Goal: Task Accomplishment & Management: Manage account settings

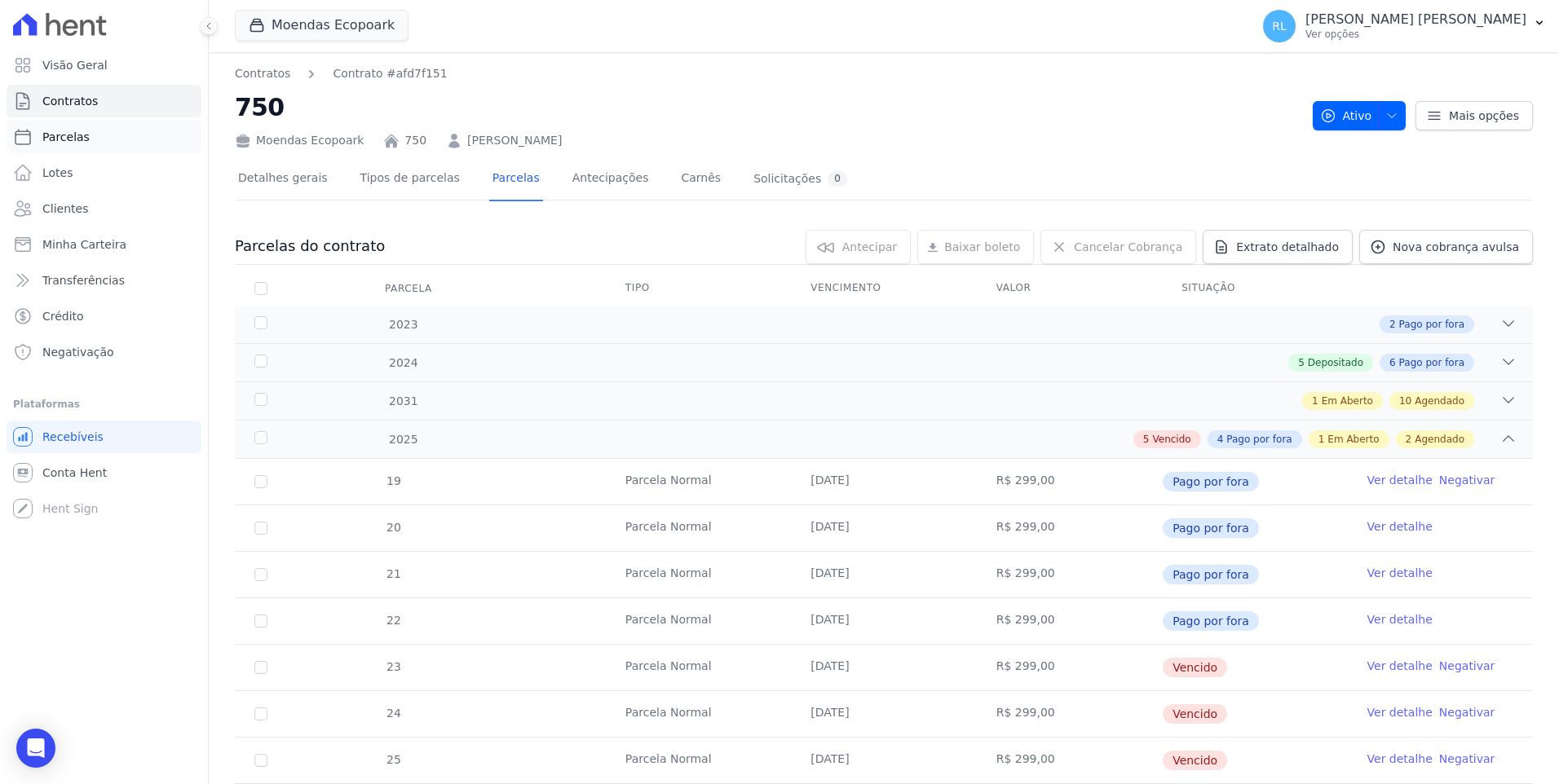
click at [88, 128] on link "Parcelas" at bounding box center [103, 137] width 195 height 32
select select
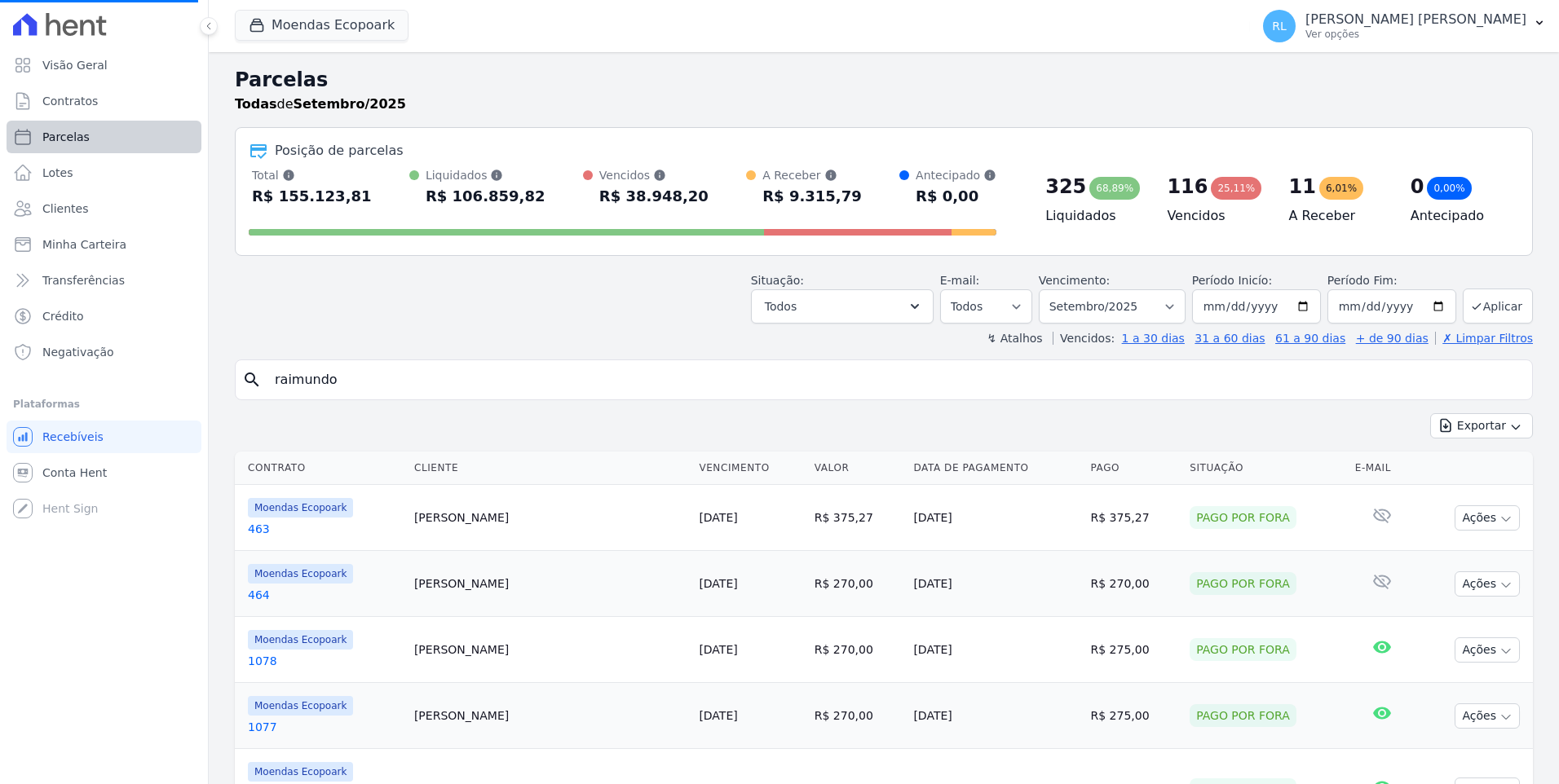
select select
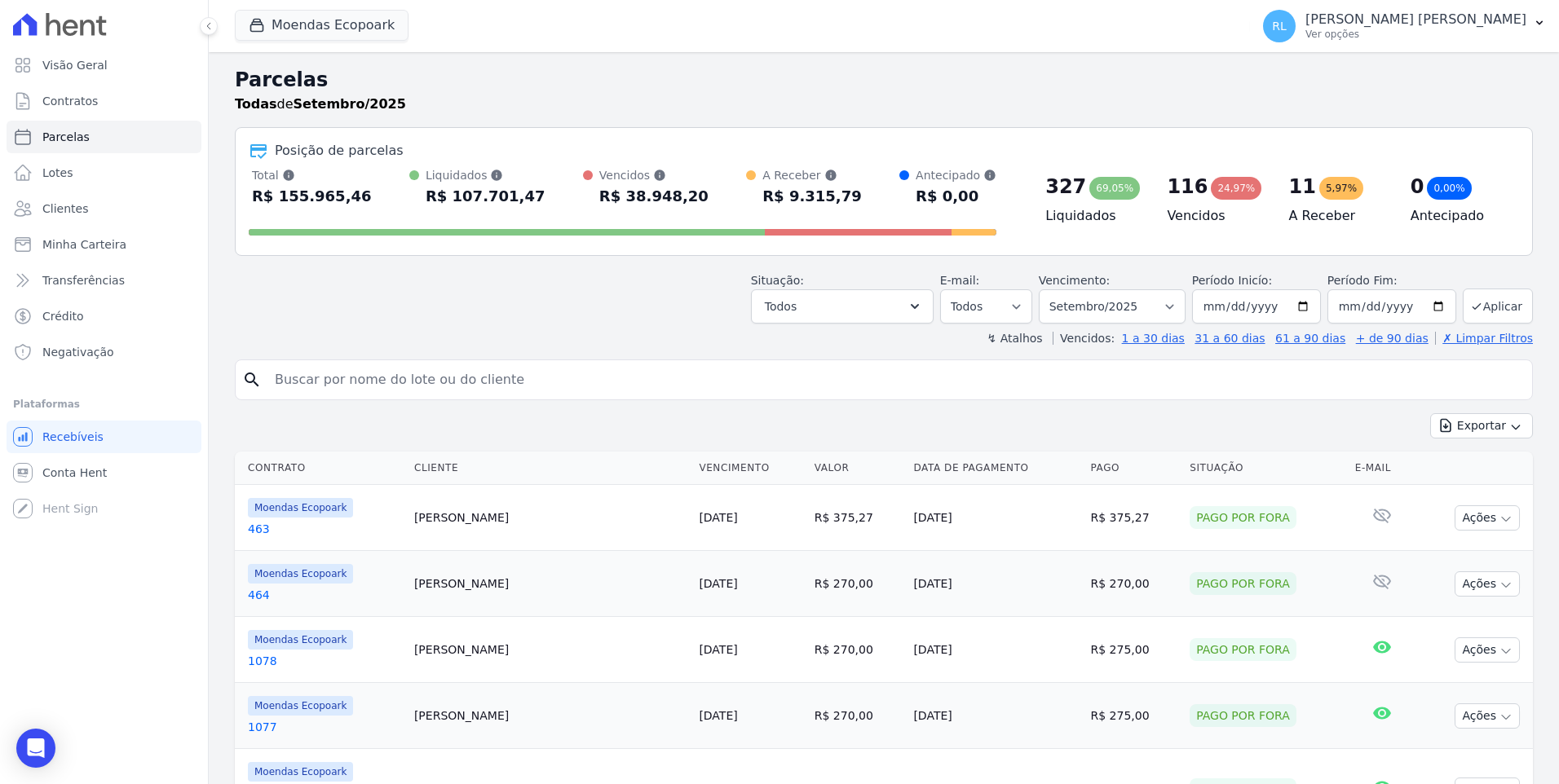
click at [351, 367] on input "search" at bounding box center [895, 379] width 1261 height 32
type input "751"
select select
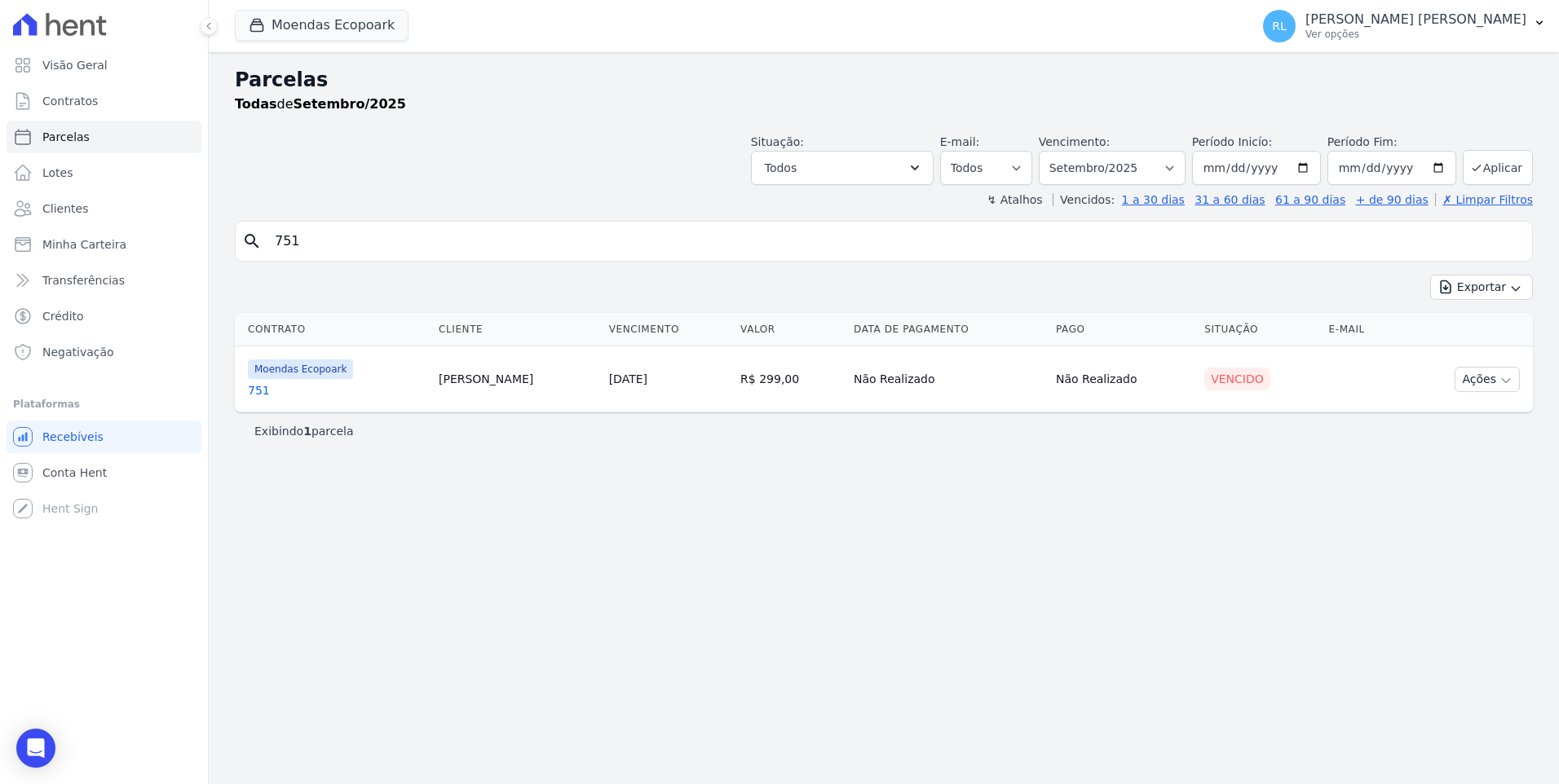
click at [266, 383] on link "751" at bounding box center [337, 390] width 178 height 17
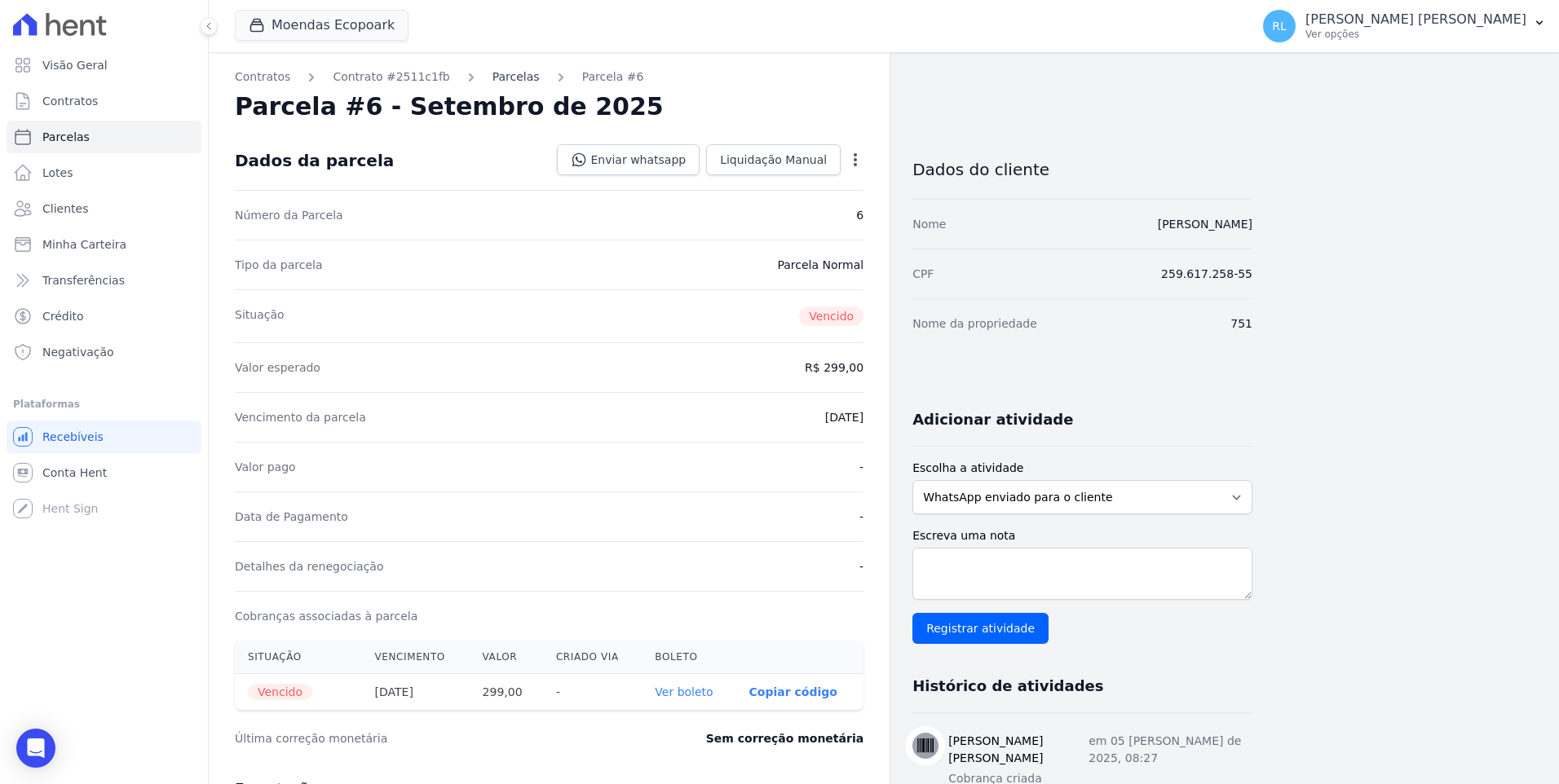
click at [500, 76] on link "Parcelas" at bounding box center [516, 77] width 47 height 18
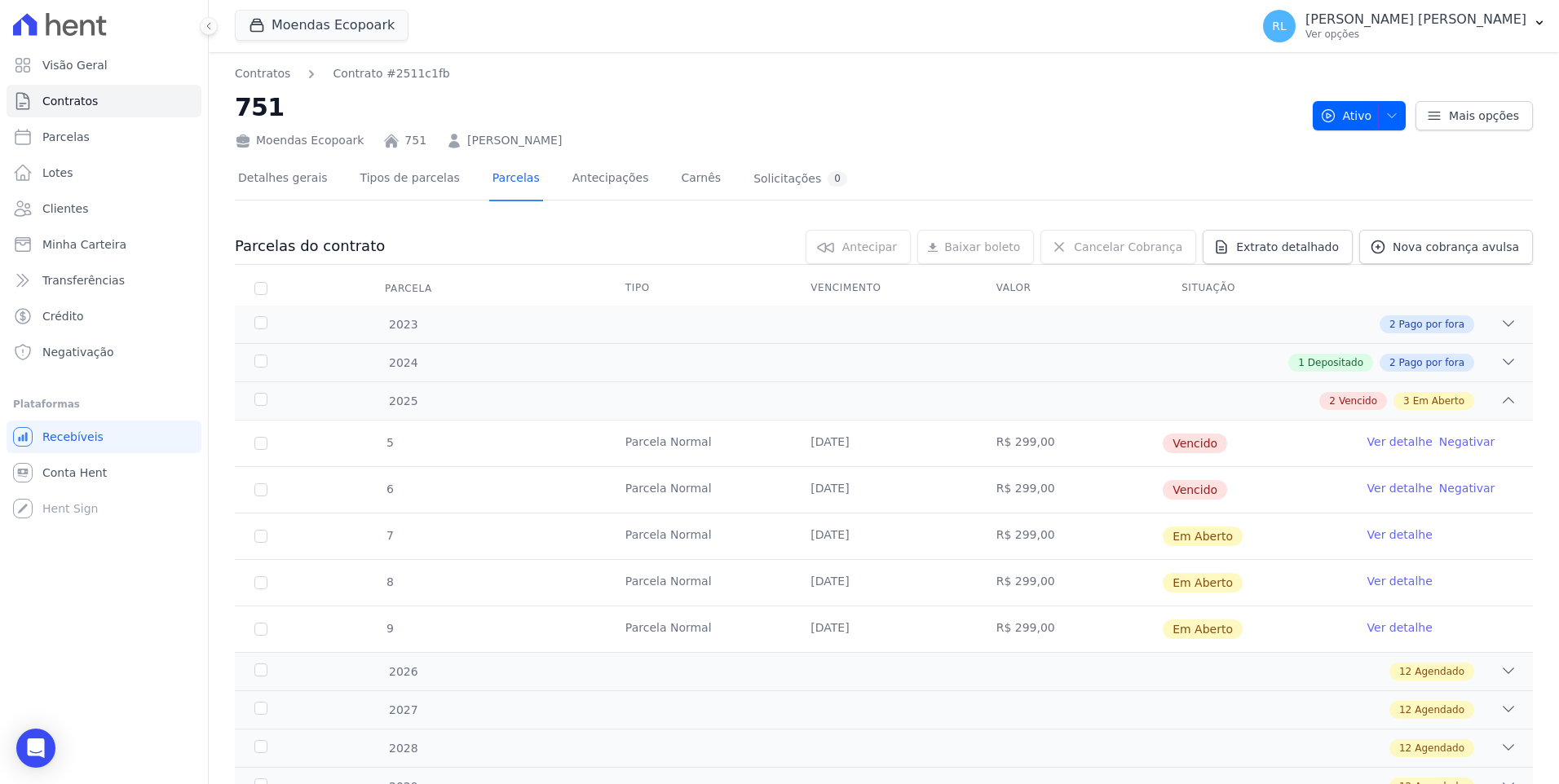
click at [1372, 439] on link "Ver detalhe" at bounding box center [1400, 441] width 65 height 17
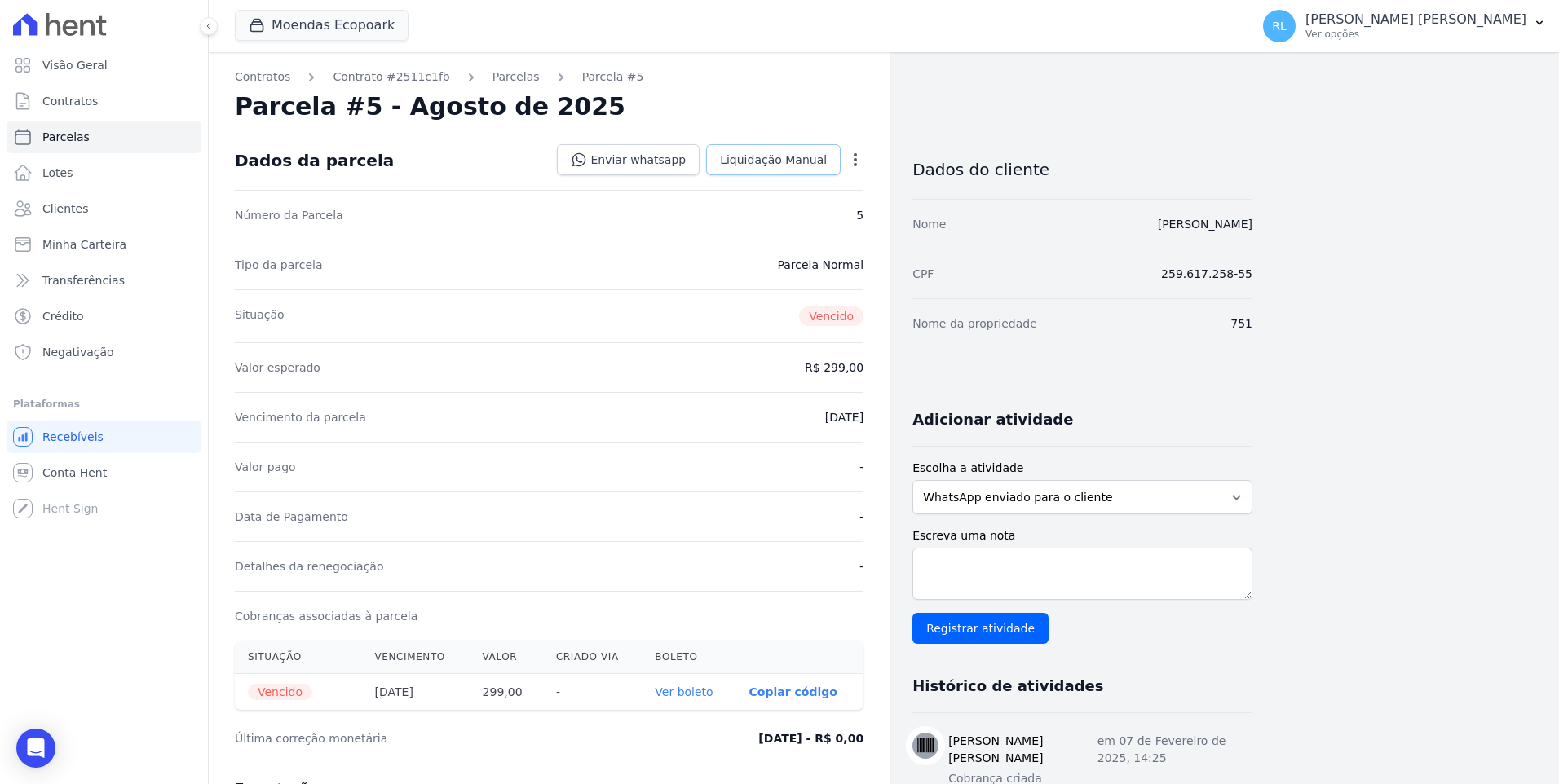
click at [814, 170] on link "Liquidação Manual" at bounding box center [774, 159] width 135 height 31
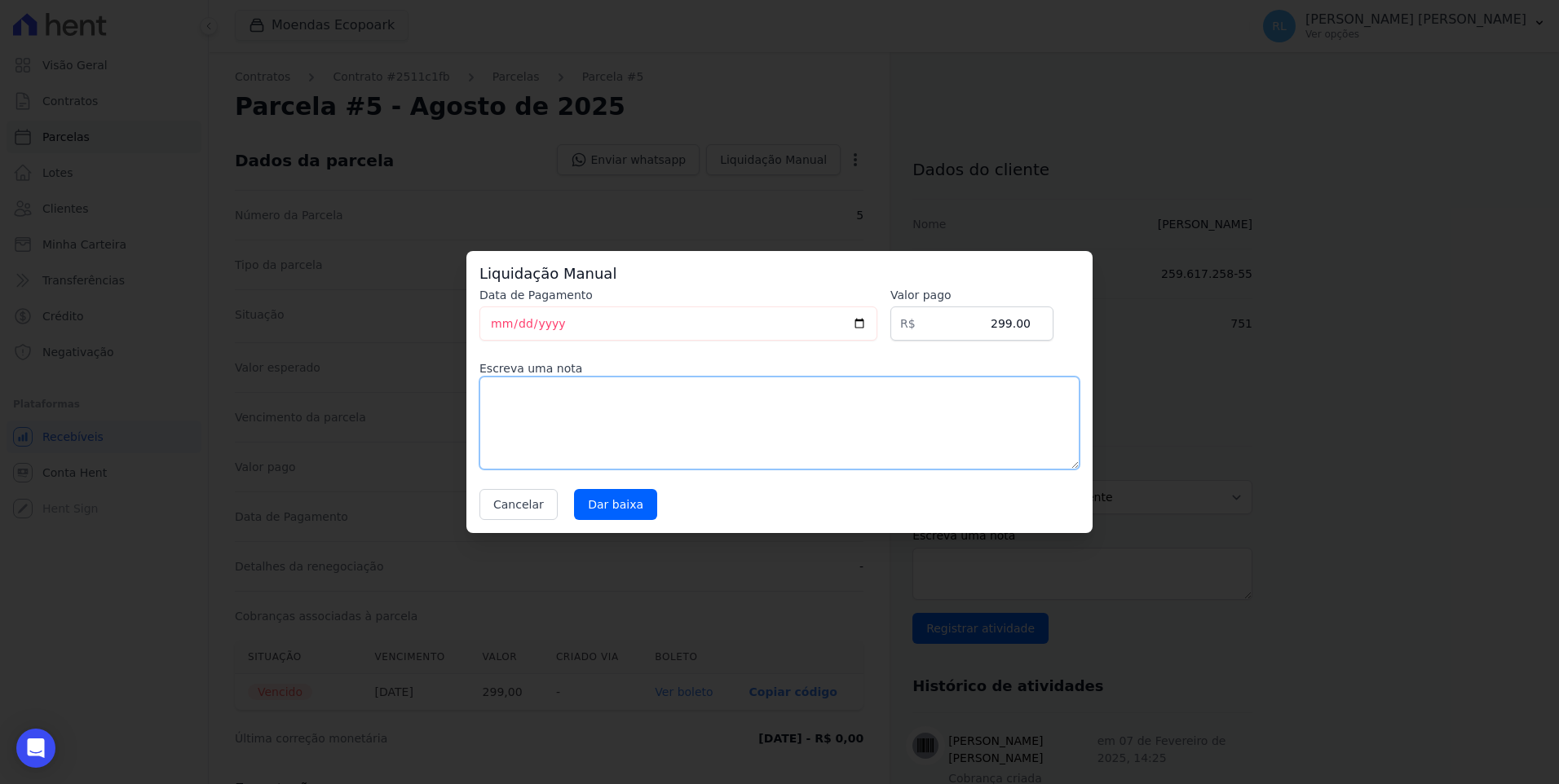
click at [518, 394] on textarea at bounding box center [779, 423] width 600 height 93
type textarea "pix"
click at [609, 505] on input "Dar baixa" at bounding box center [615, 504] width 83 height 31
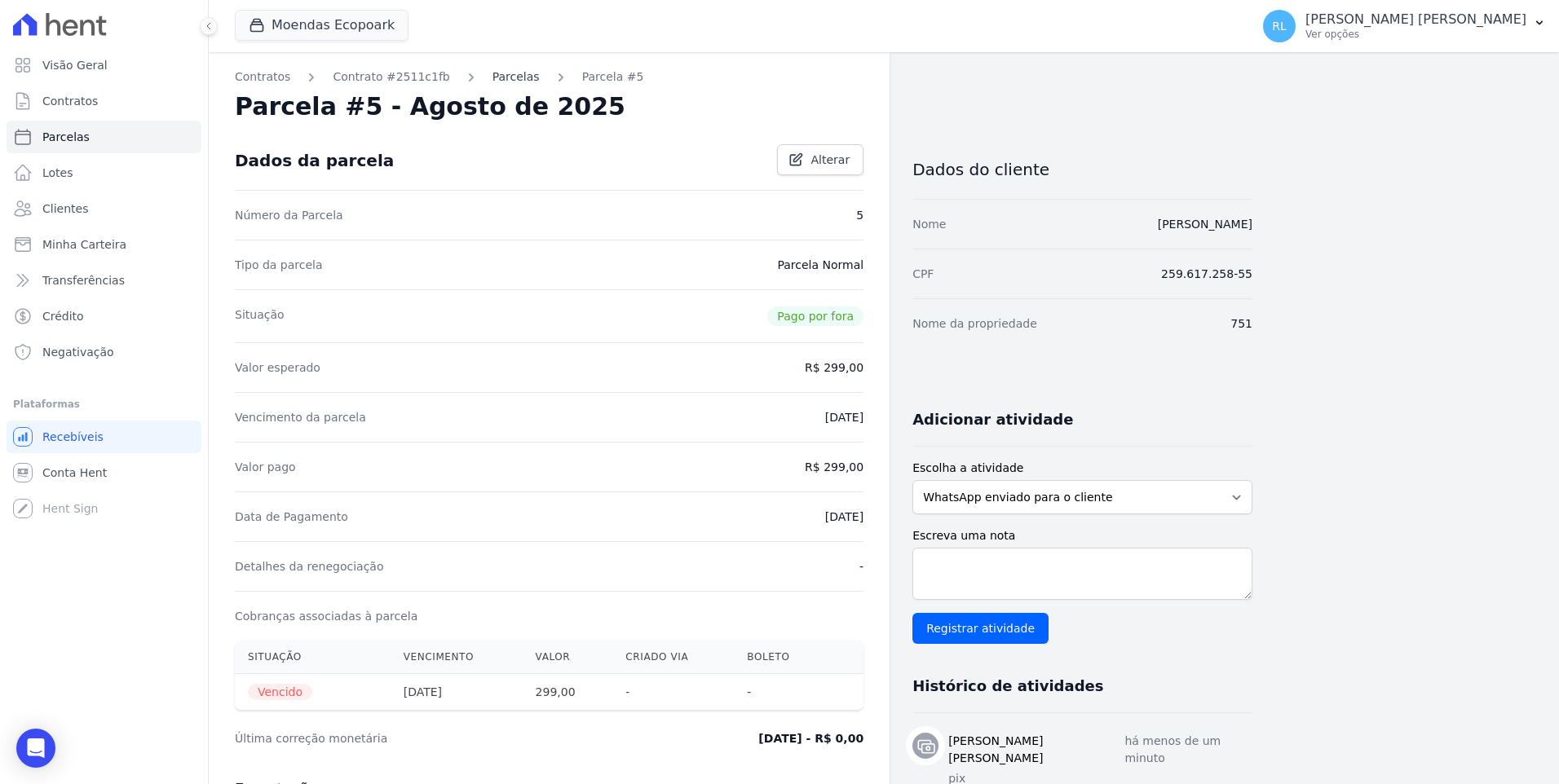
click at [493, 76] on link "Parcelas" at bounding box center [516, 77] width 47 height 18
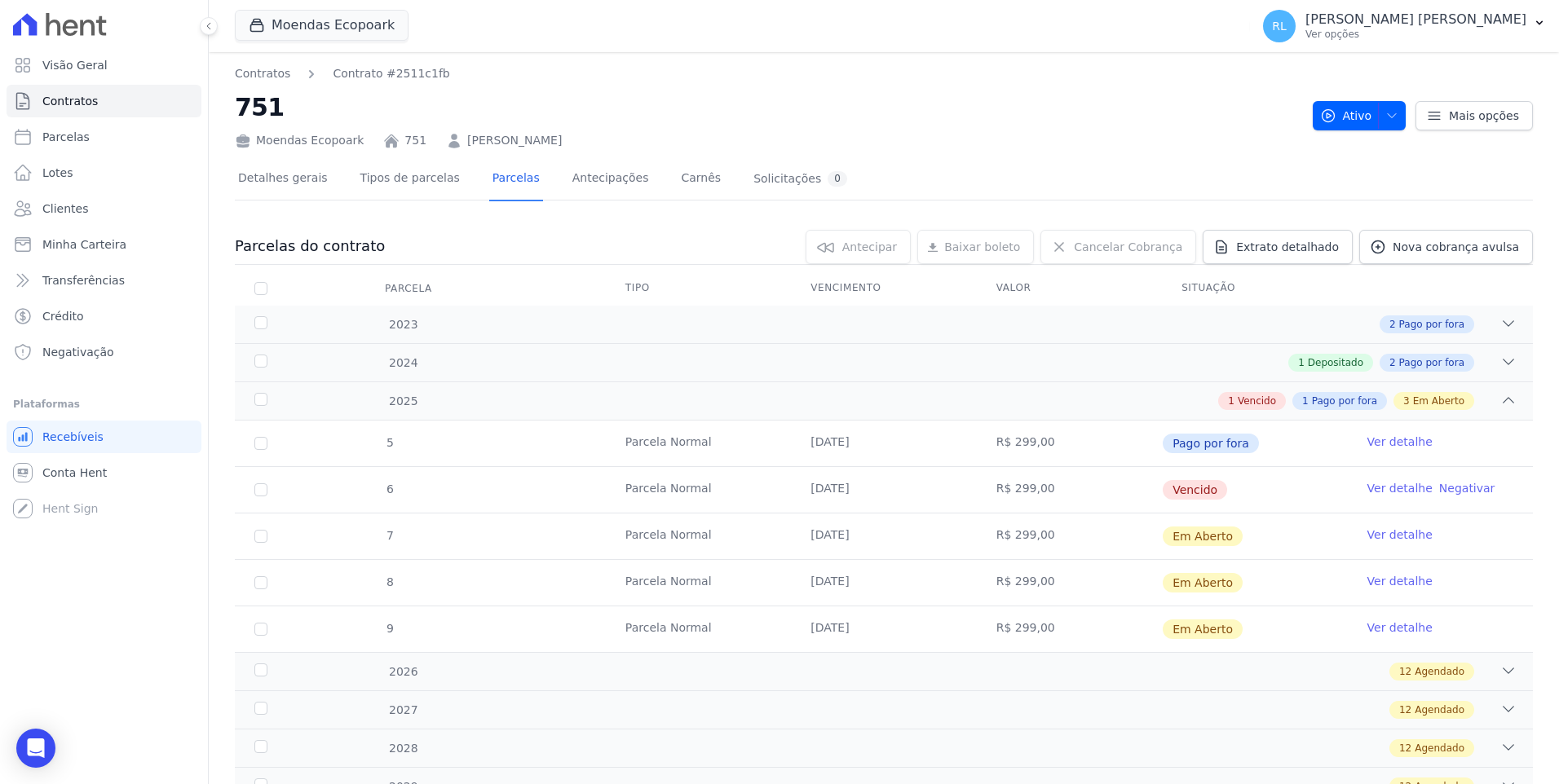
click at [1387, 488] on link "Ver detalhe" at bounding box center [1400, 488] width 65 height 17
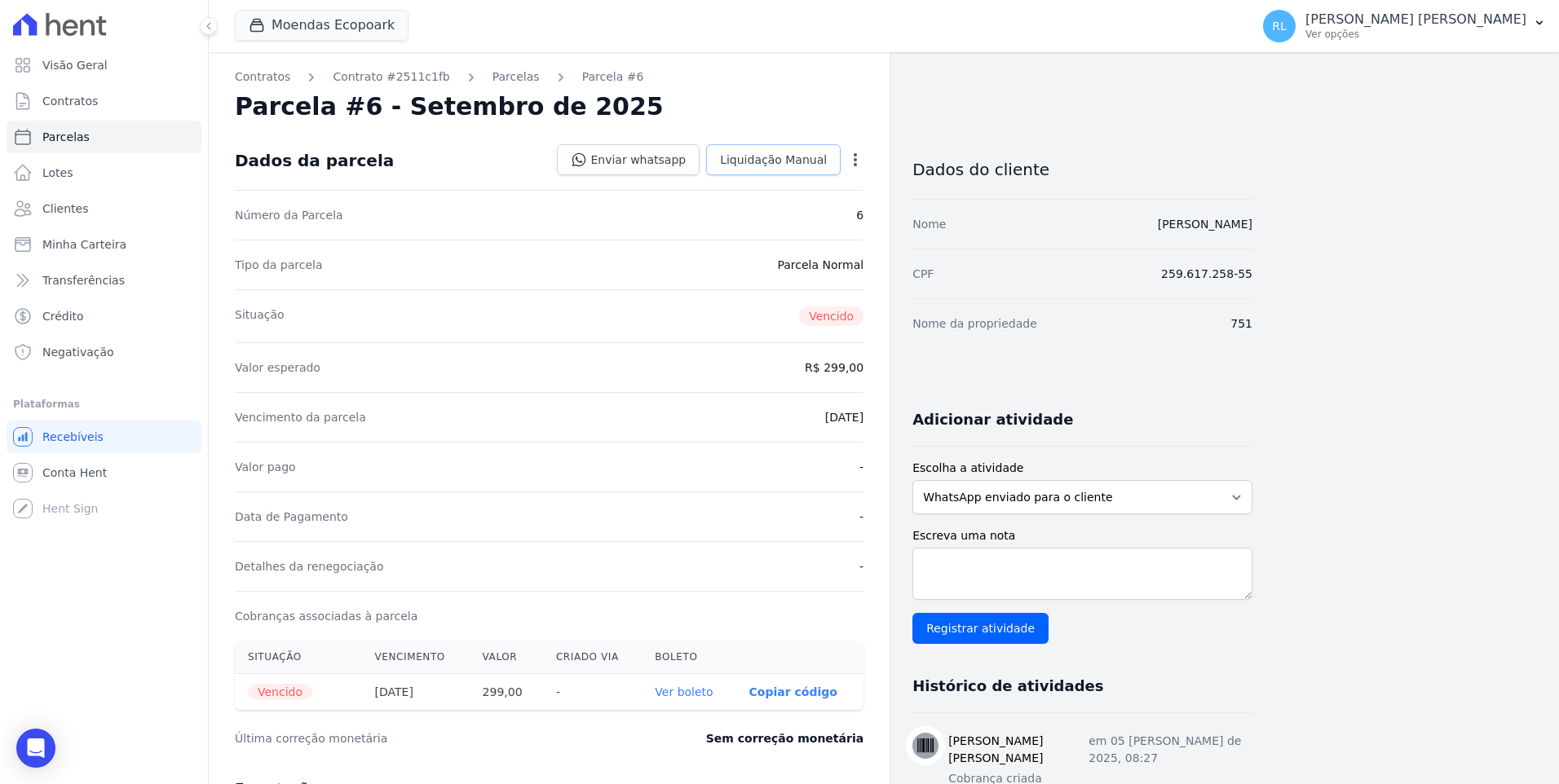
click at [770, 171] on link "Liquidação Manual" at bounding box center [774, 159] width 135 height 31
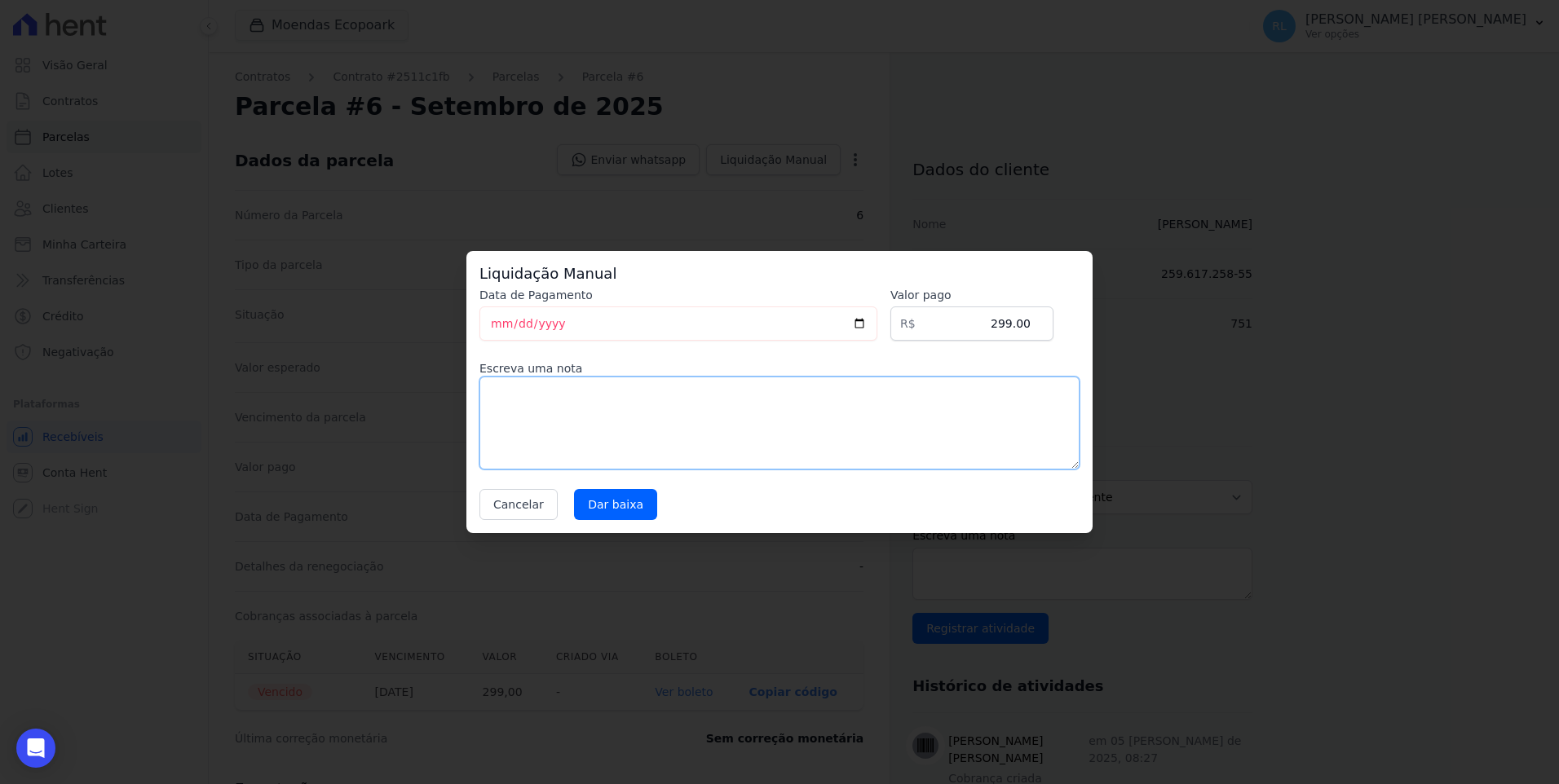
click at [607, 437] on textarea at bounding box center [779, 423] width 600 height 93
type textarea "pix"
click at [606, 505] on input "Dar baixa" at bounding box center [615, 504] width 83 height 31
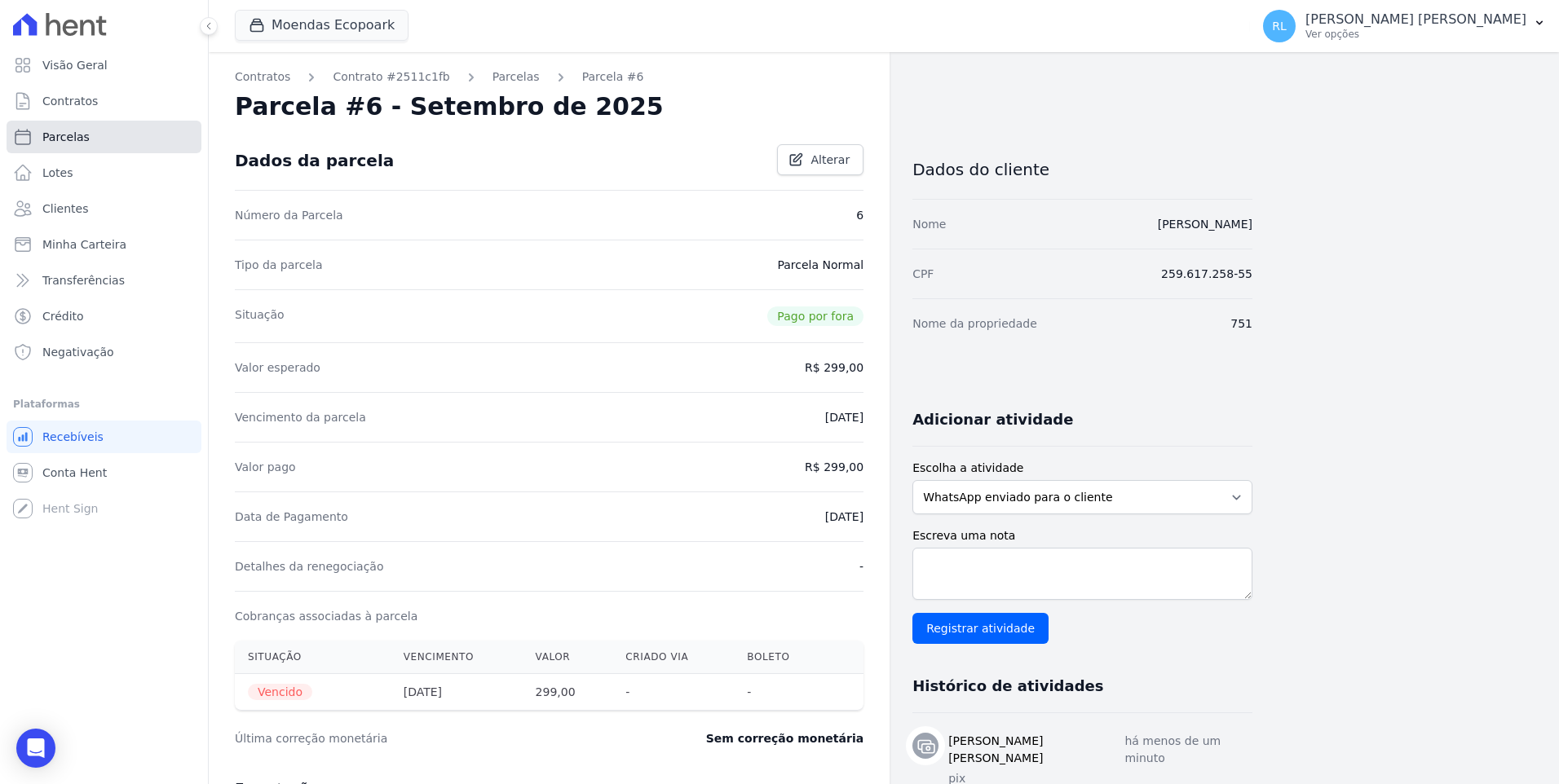
click at [81, 133] on span "Parcelas" at bounding box center [66, 137] width 47 height 17
select select
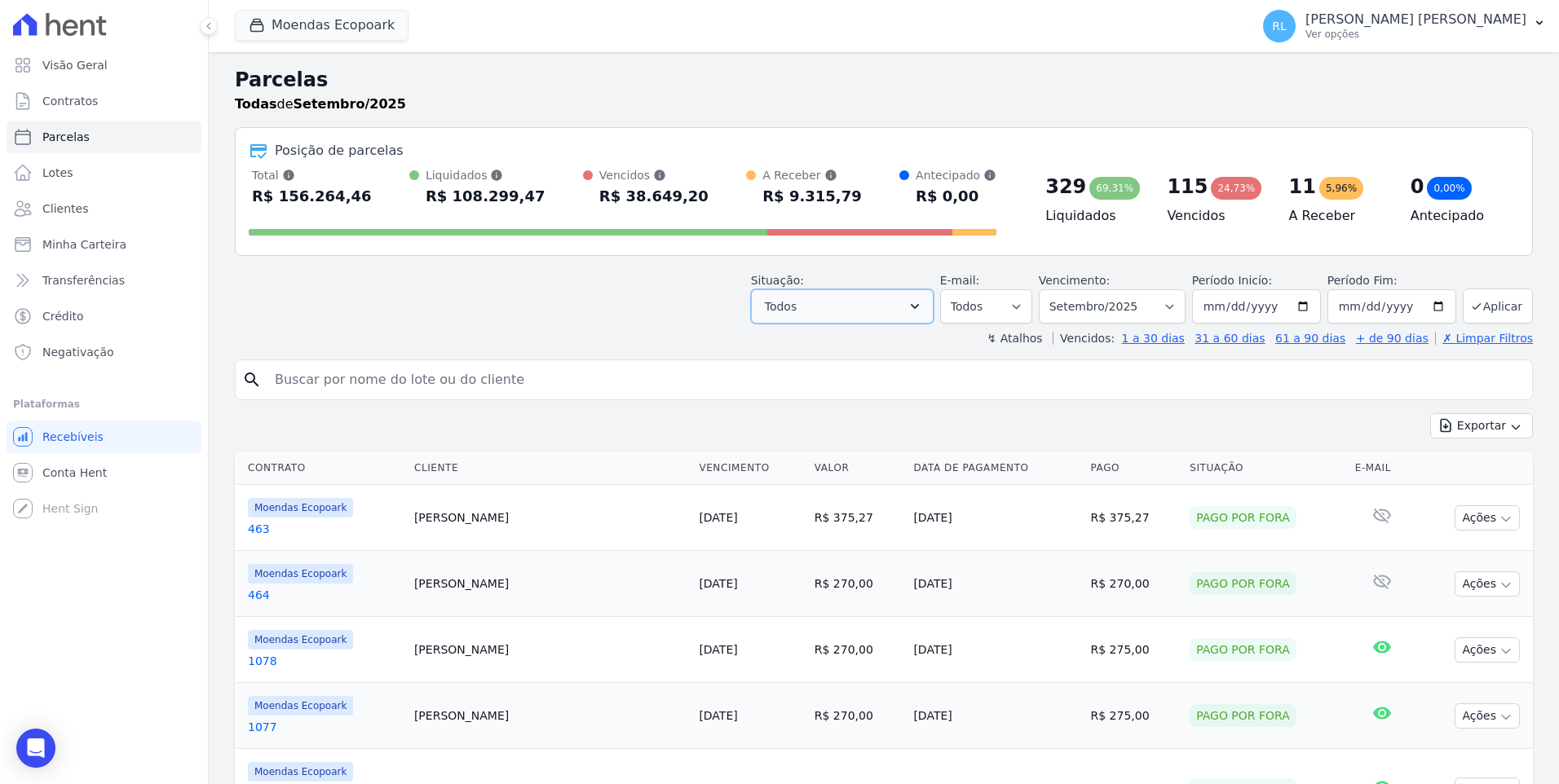
click at [882, 319] on button "Todos" at bounding box center [842, 306] width 182 height 34
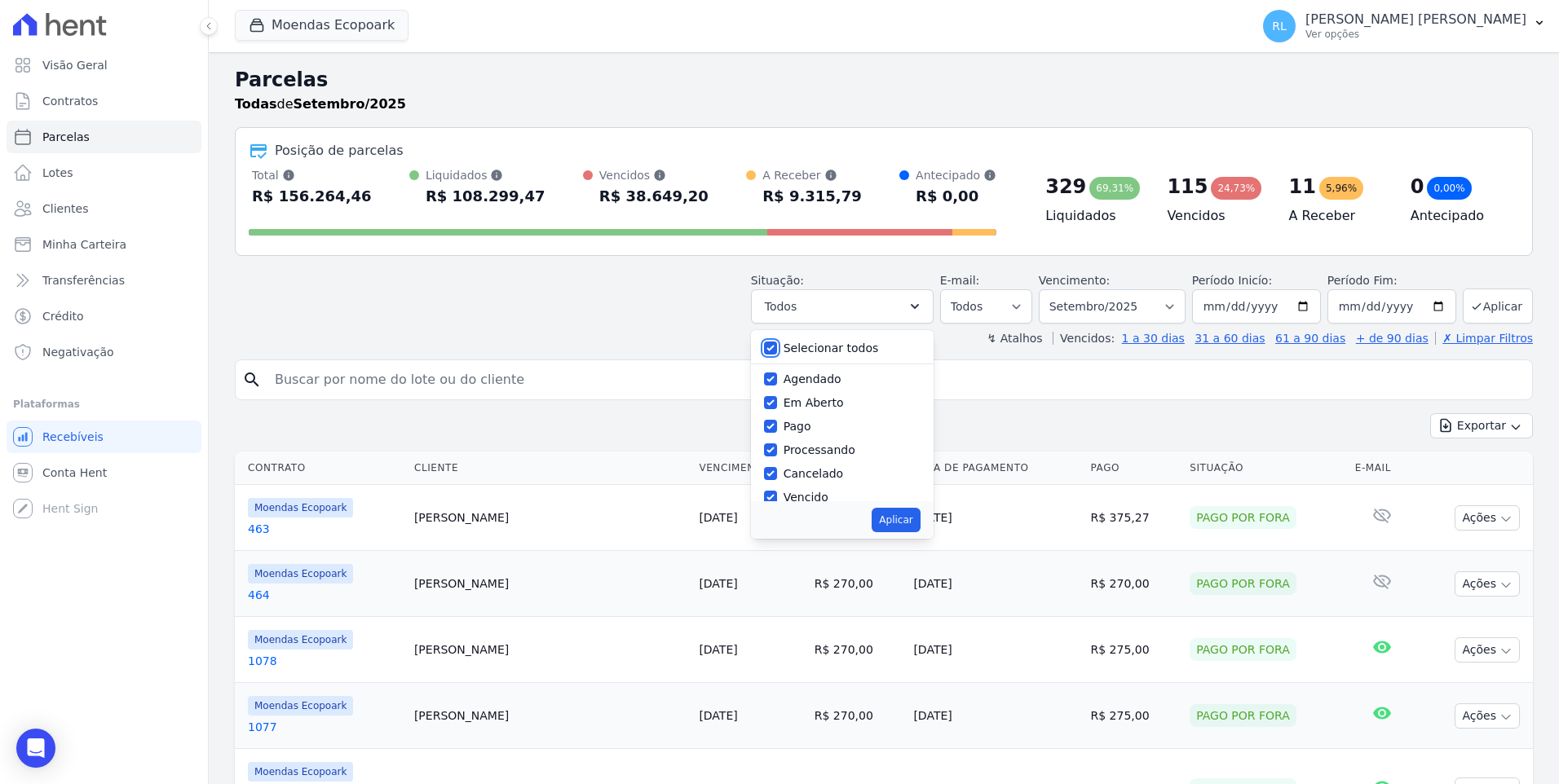
click at [777, 347] on input "Selecionar todos" at bounding box center [770, 348] width 13 height 13
checkbox input "false"
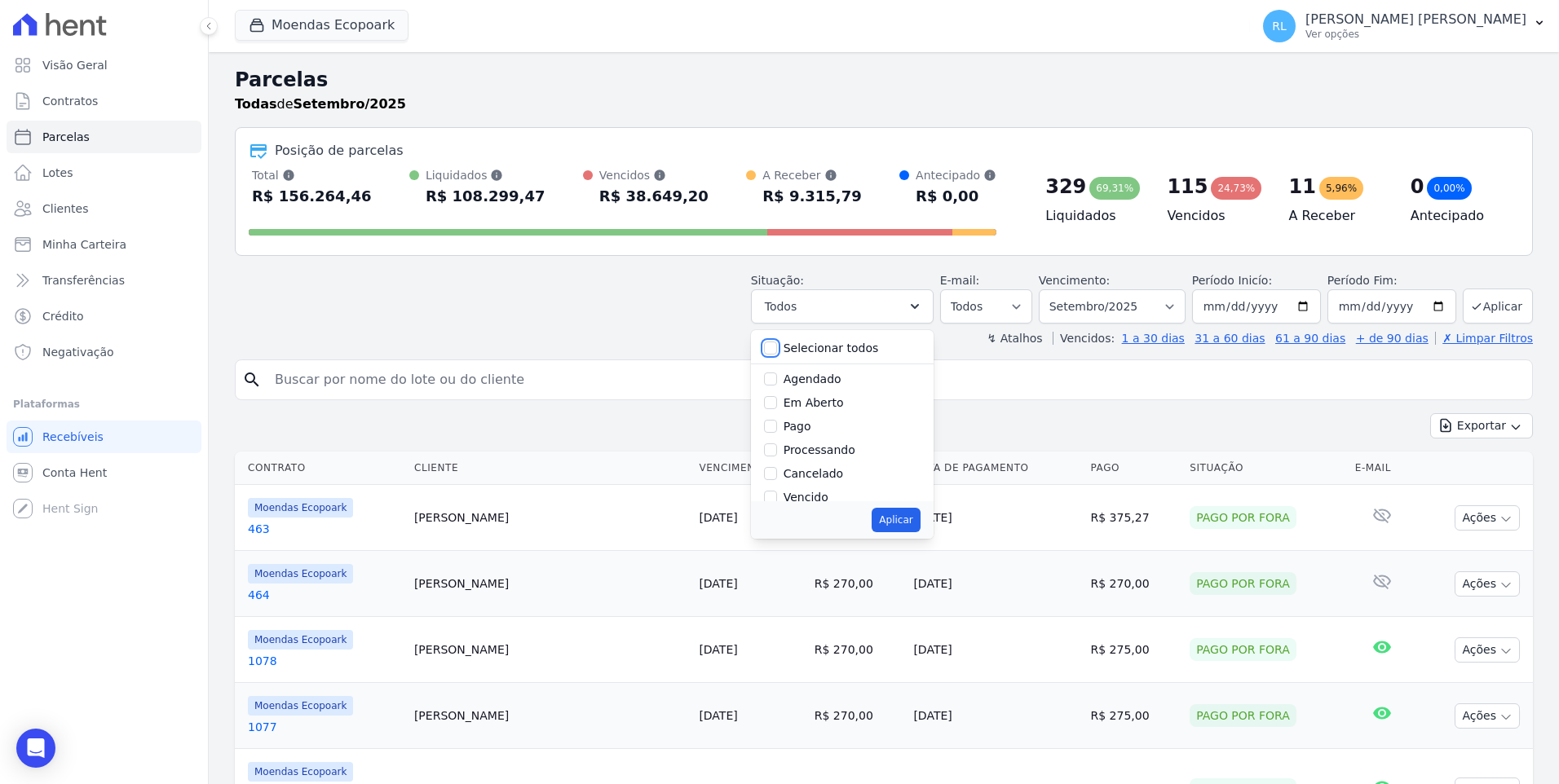
checkbox input "false"
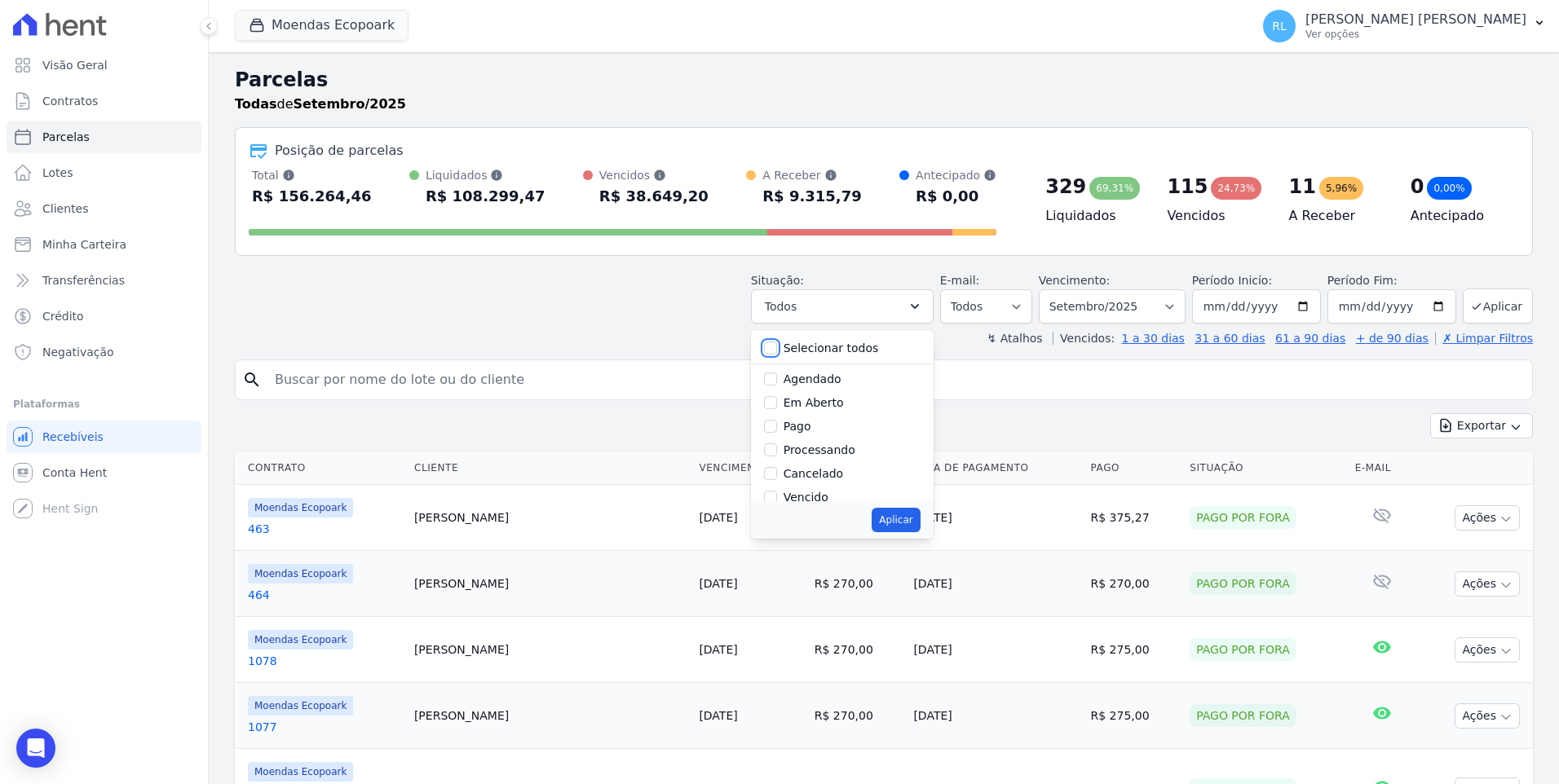
checkbox input "false"
click at [777, 463] on input "Pago por fora" at bounding box center [770, 459] width 13 height 13
checkbox input "true"
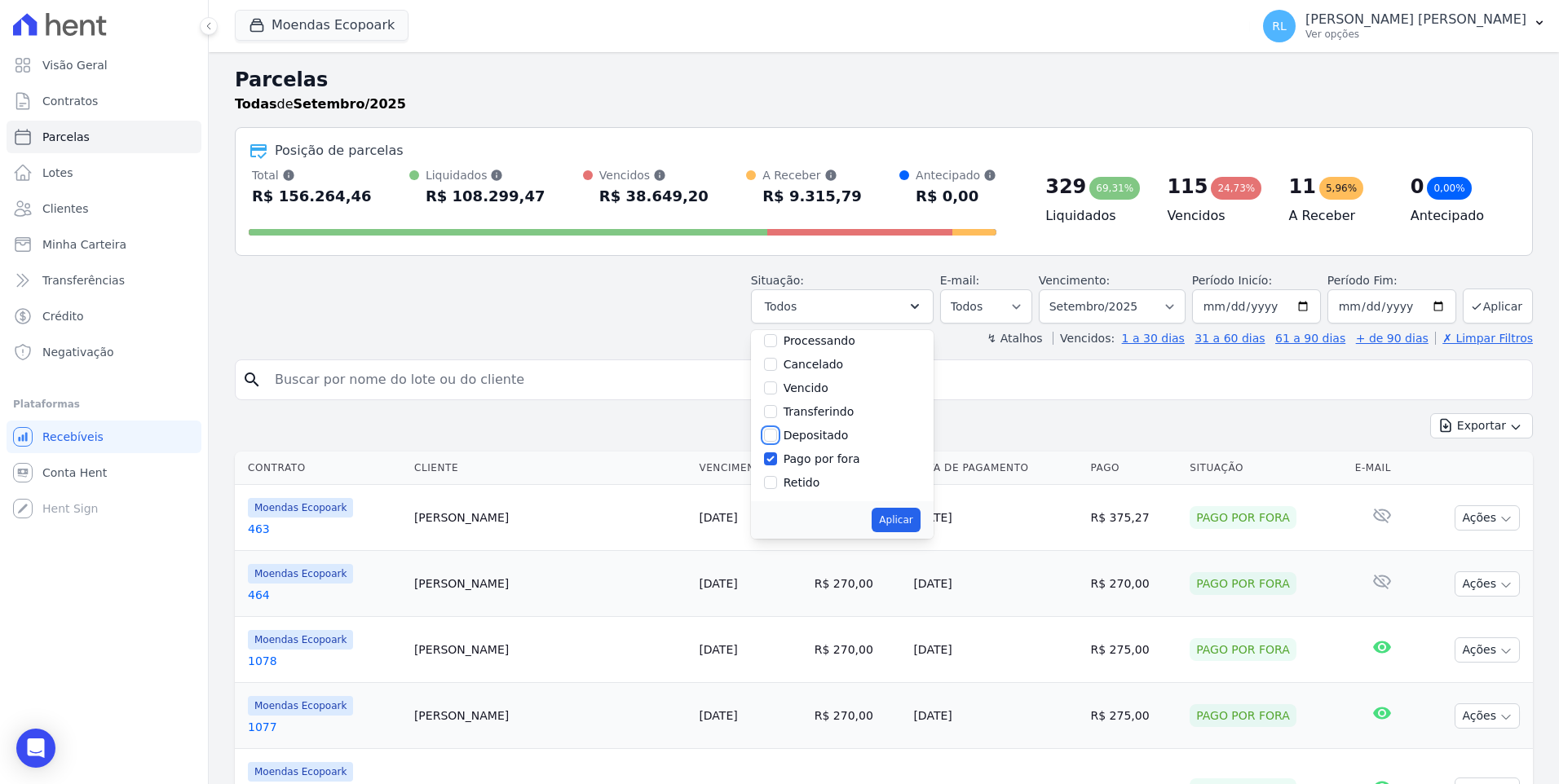
click at [777, 433] on input "Depositado" at bounding box center [770, 435] width 13 height 13
checkbox input "true"
click at [777, 413] on input "Transferindo" at bounding box center [770, 412] width 13 height 13
checkbox input "true"
click at [777, 338] on input "Processando" at bounding box center [770, 341] width 13 height 13
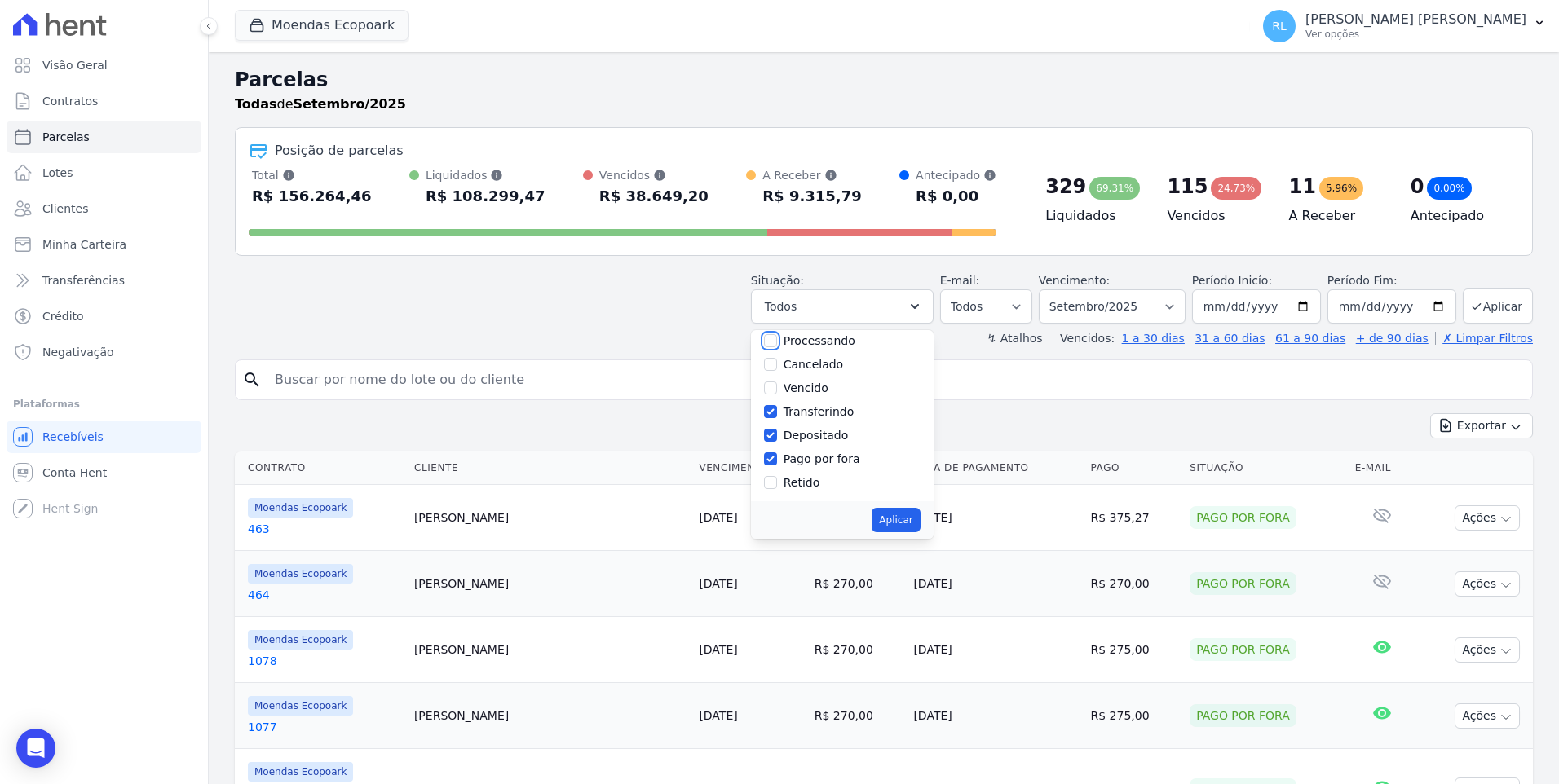
checkbox input "true"
click at [794, 429] on div "Pago" at bounding box center [842, 427] width 157 height 24
click at [777, 428] on input "Pago" at bounding box center [770, 426] width 13 height 13
checkbox input "true"
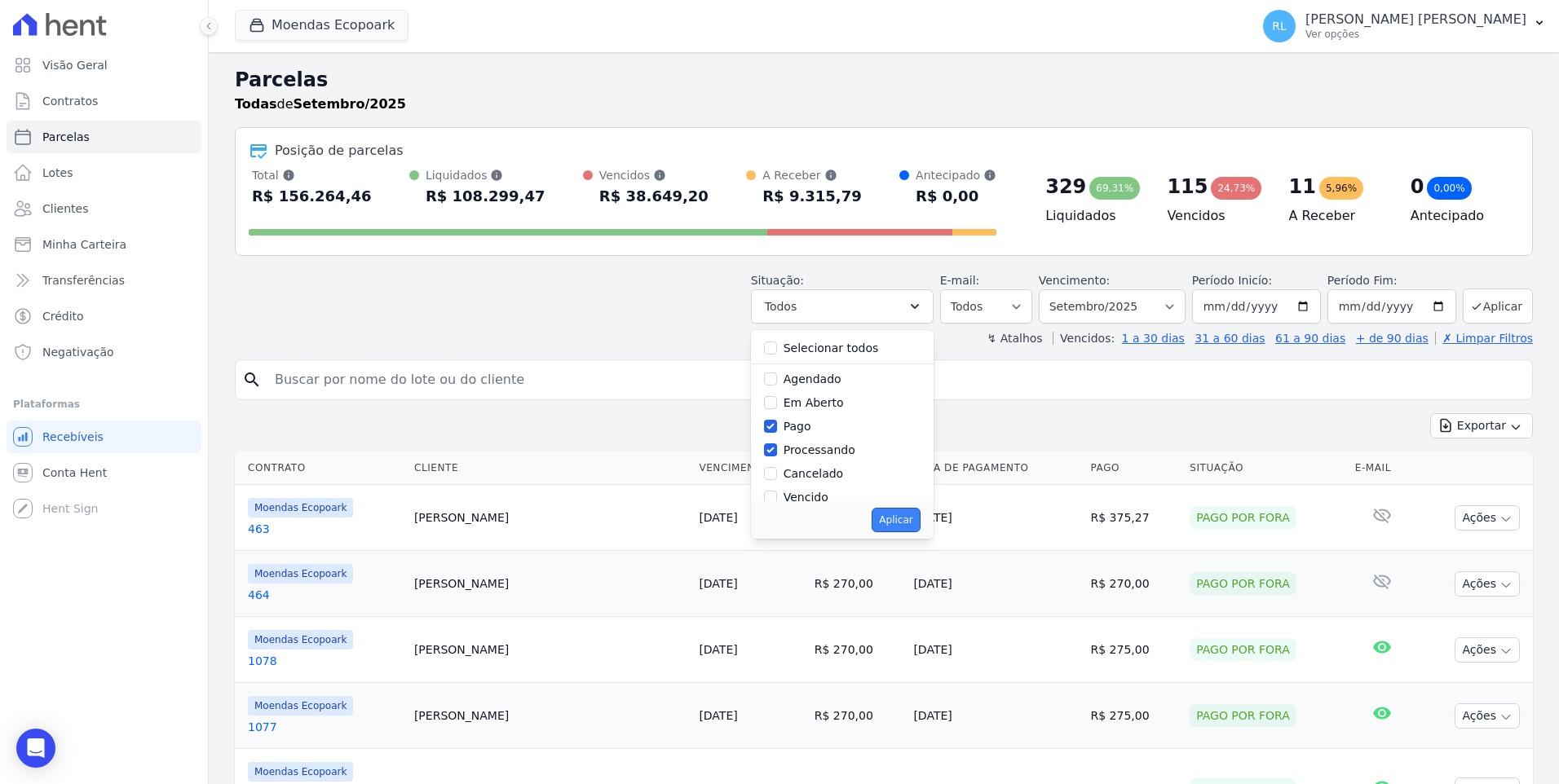
click at [911, 517] on button "Aplicar" at bounding box center [896, 520] width 48 height 25
select select "paid"
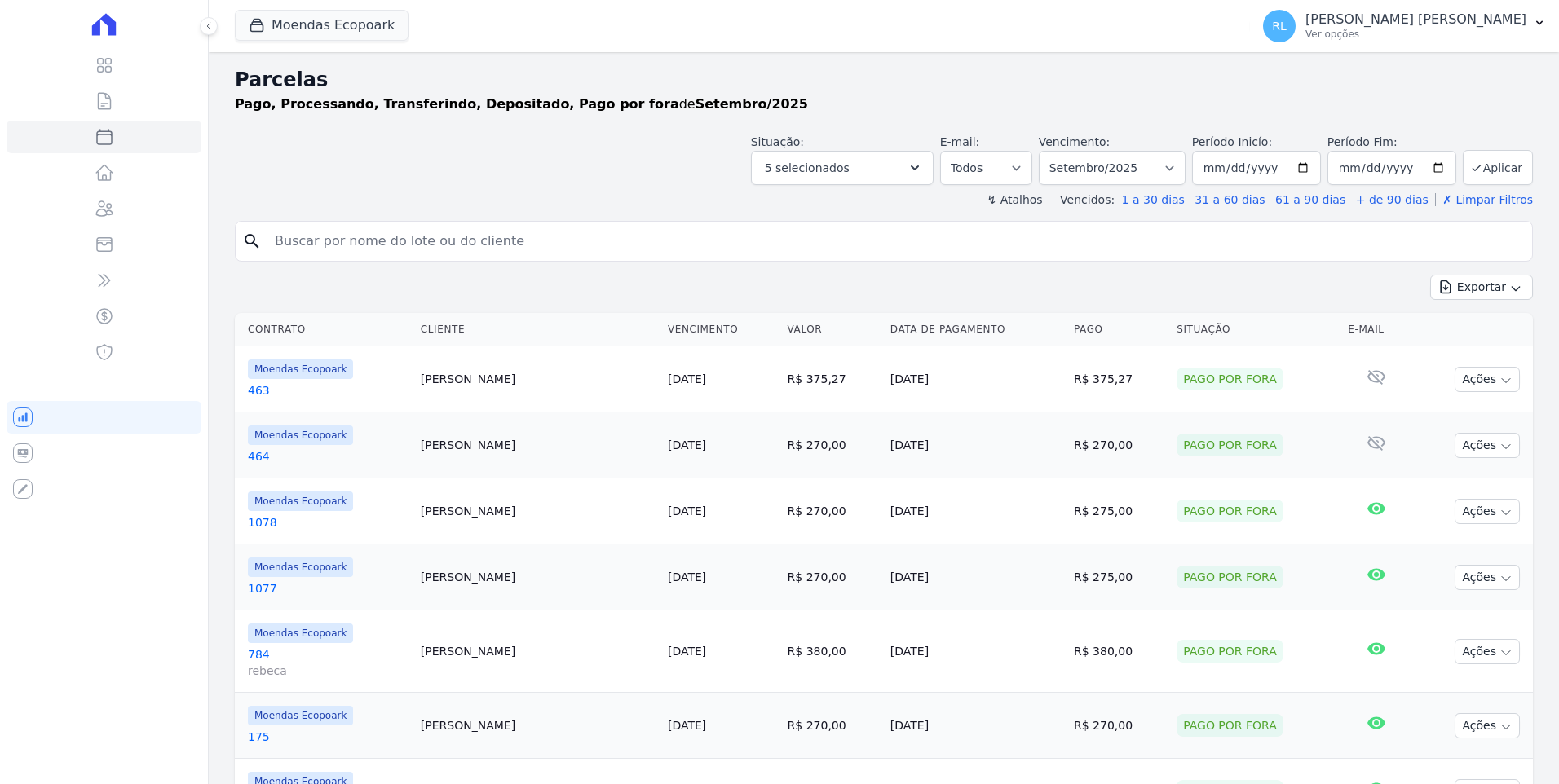
select select
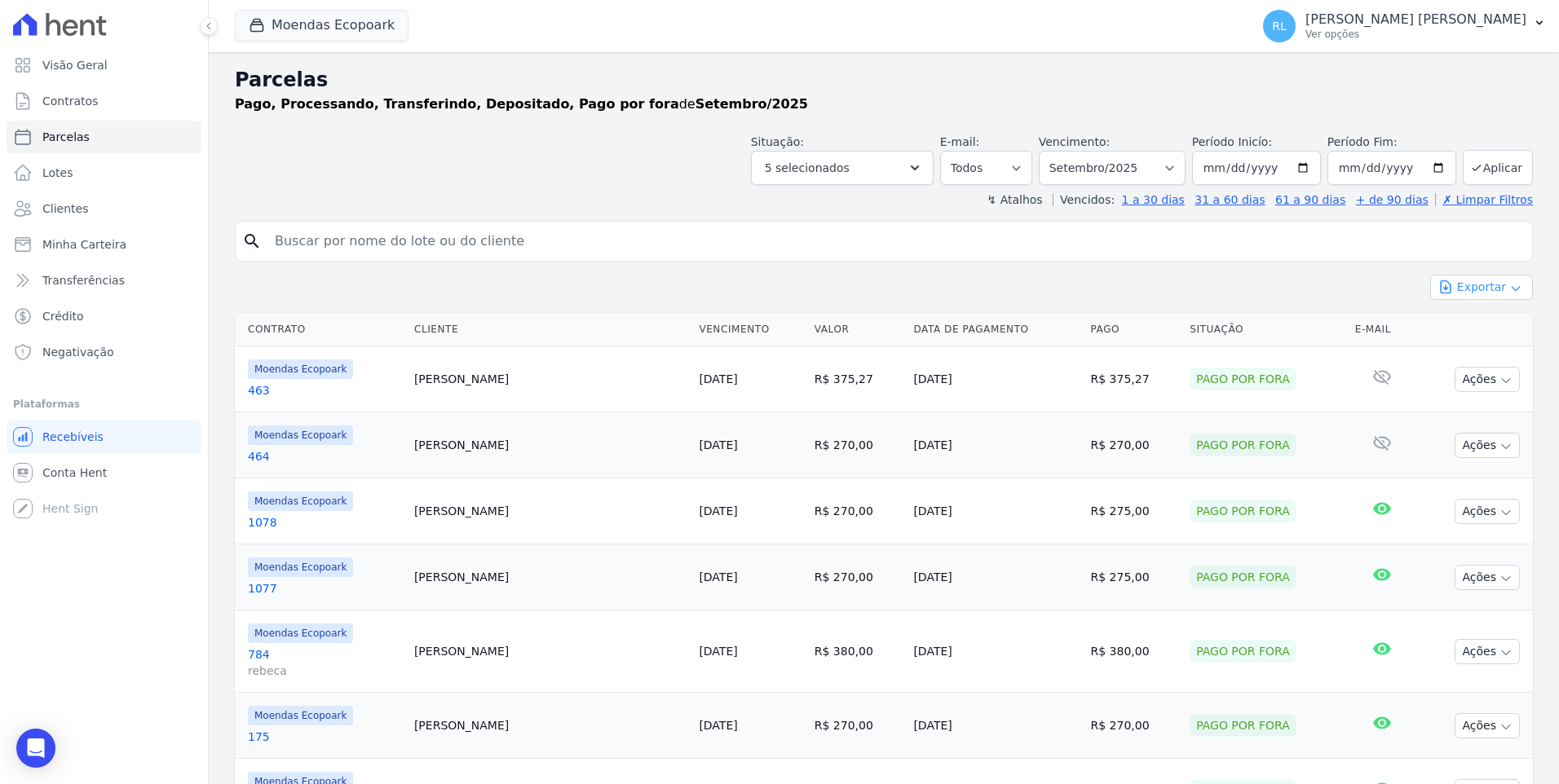
click at [1492, 283] on button "Exportar" at bounding box center [1481, 287] width 103 height 25
click at [1476, 350] on span "Exportar CSV" at bounding box center [1480, 354] width 87 height 17
click at [425, 247] on input "search" at bounding box center [895, 241] width 1261 height 32
type input "[PERSON_NAME]"
select select
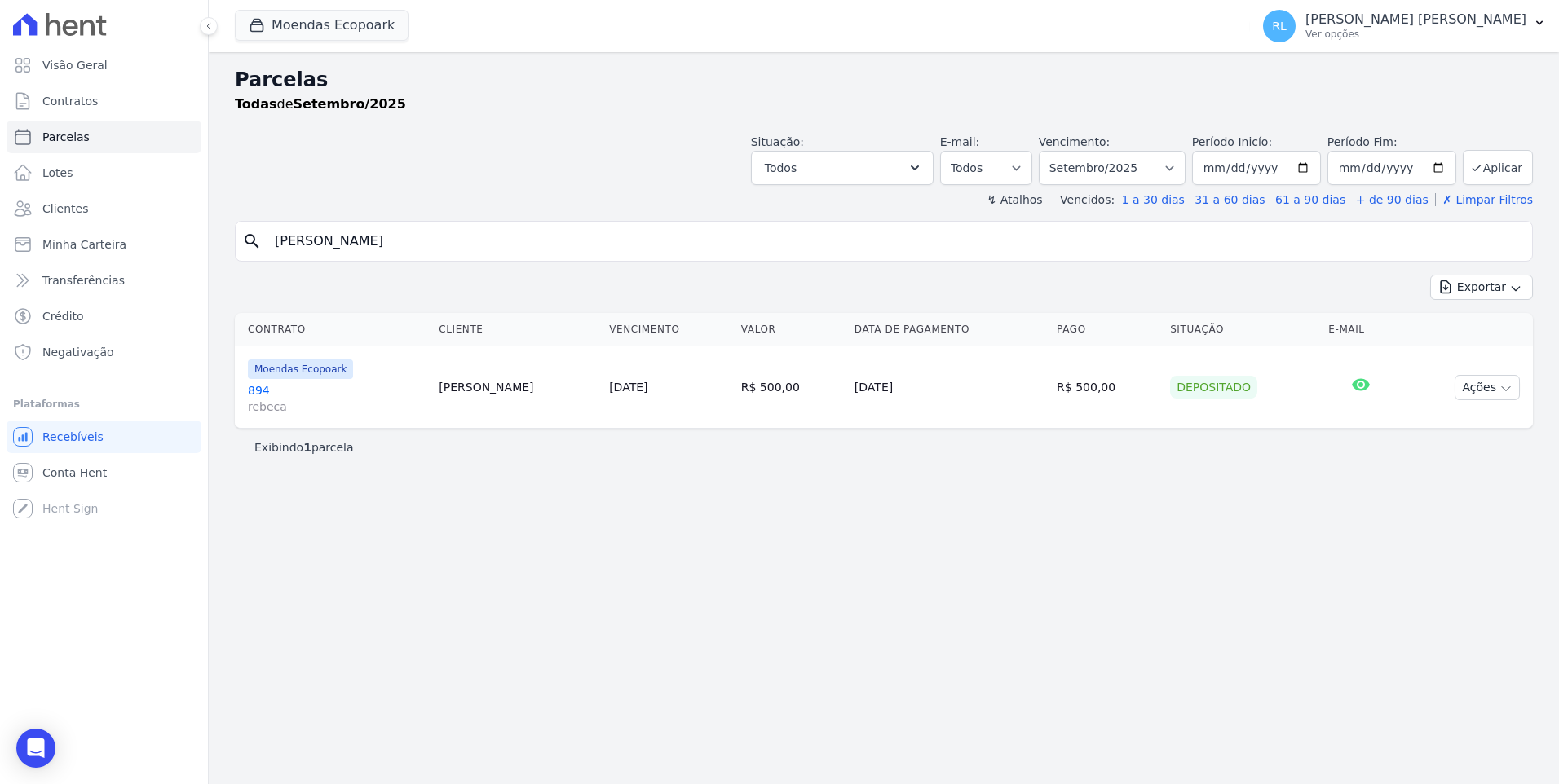
click at [264, 388] on link "894 [PERSON_NAME]" at bounding box center [337, 398] width 178 height 32
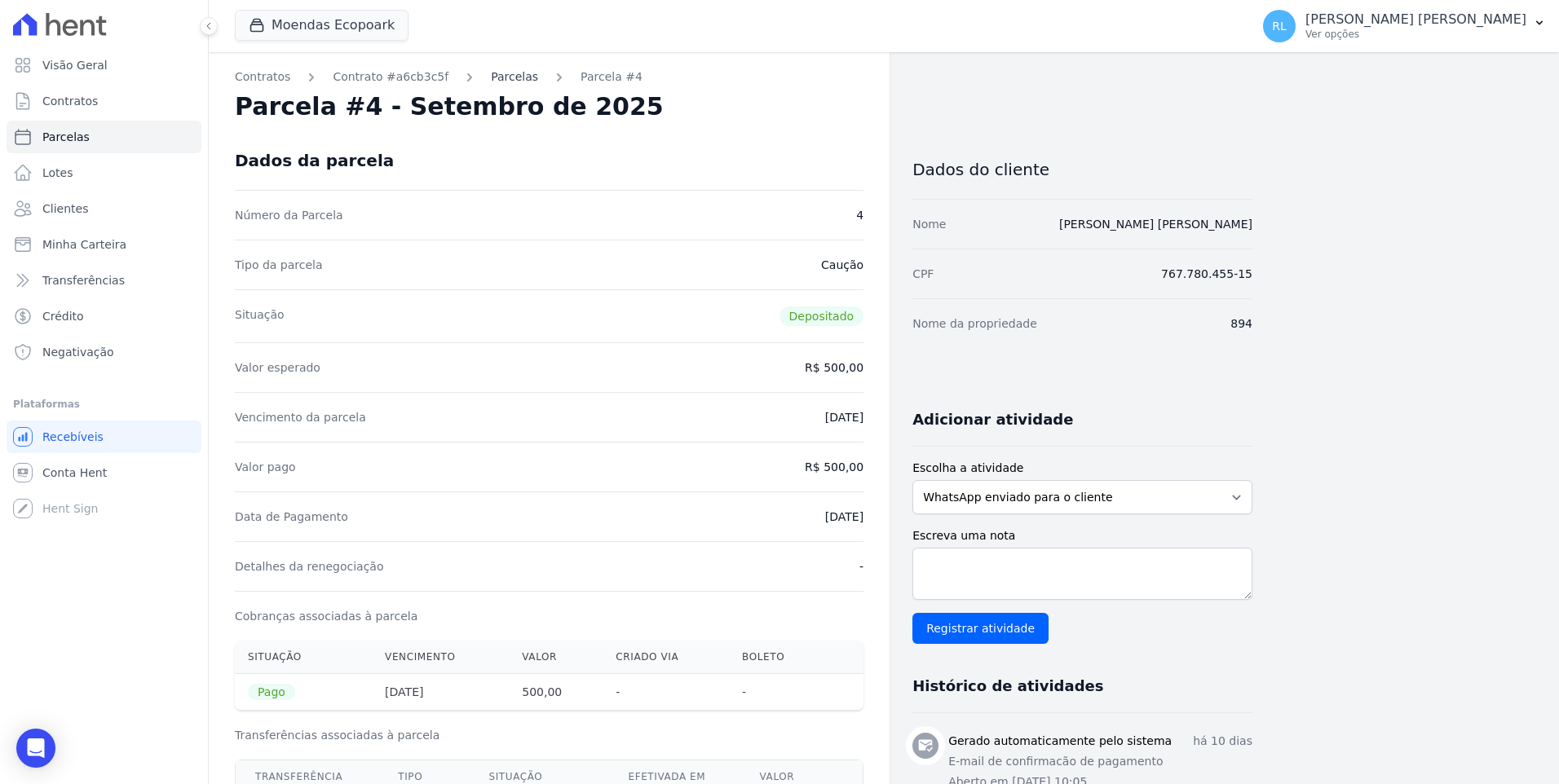
click at [503, 78] on link "Parcelas" at bounding box center [514, 77] width 47 height 18
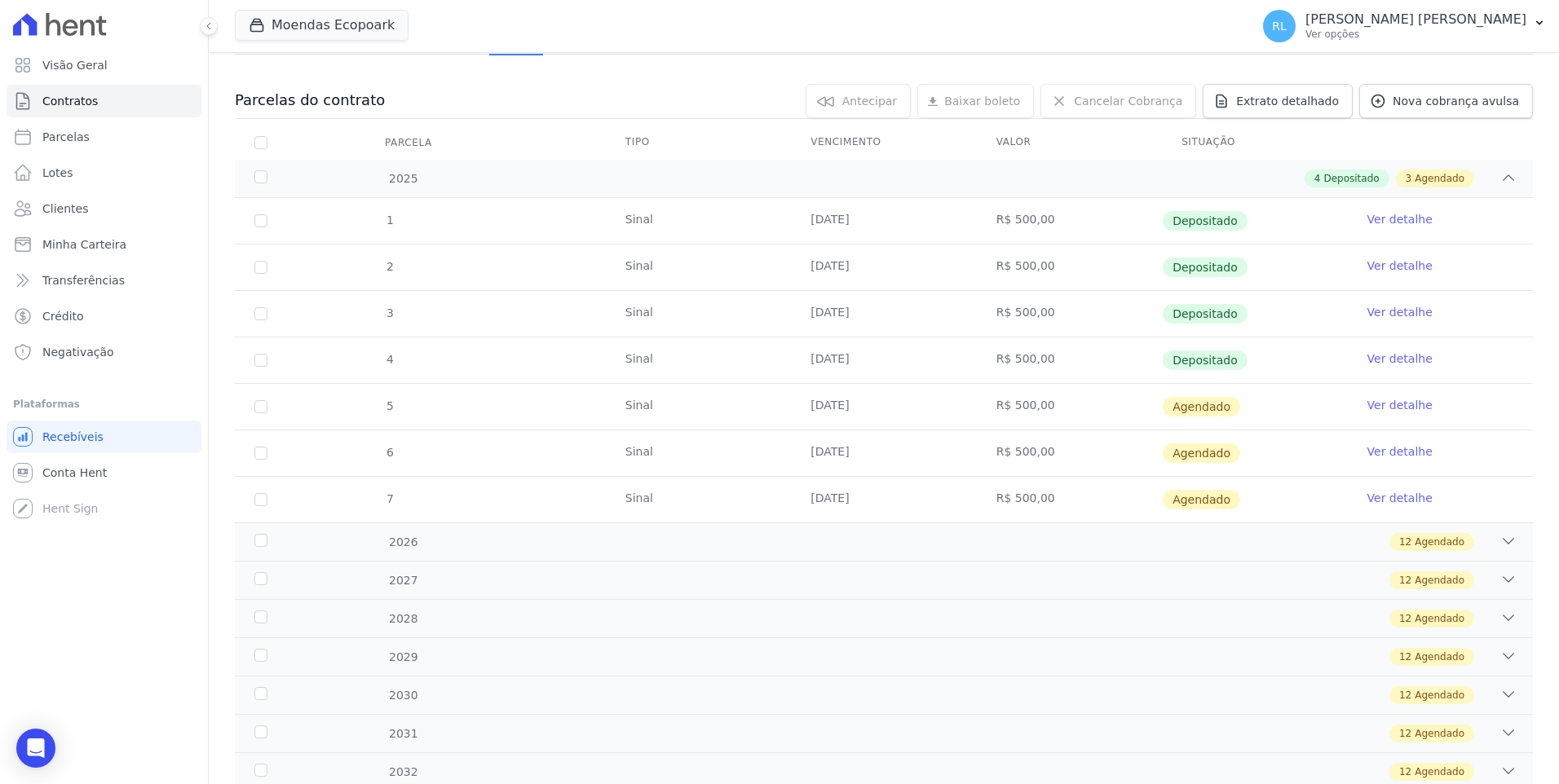
scroll to position [163, 0]
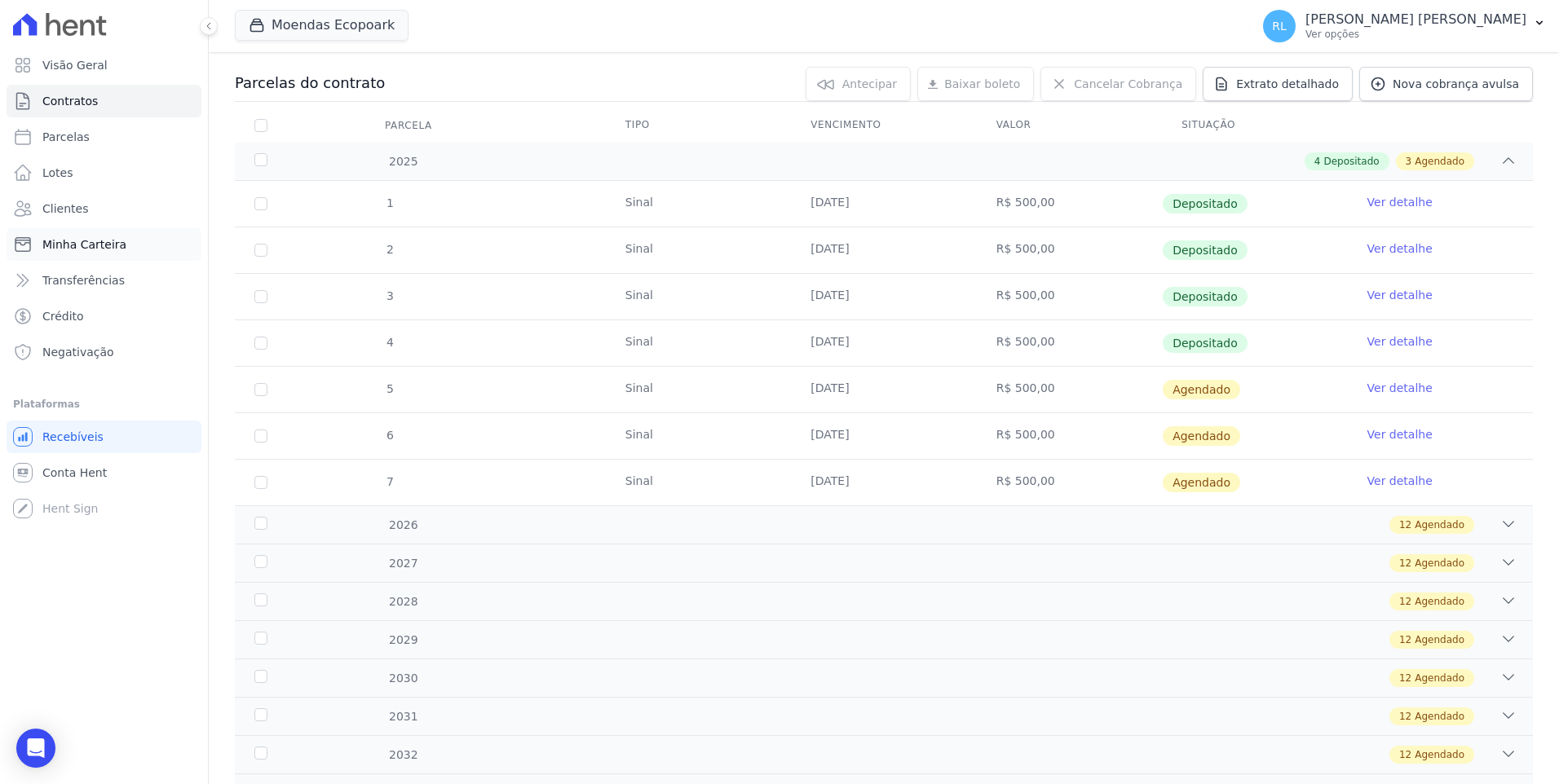
click at [82, 233] on link "Minha Carteira" at bounding box center [103, 244] width 195 height 32
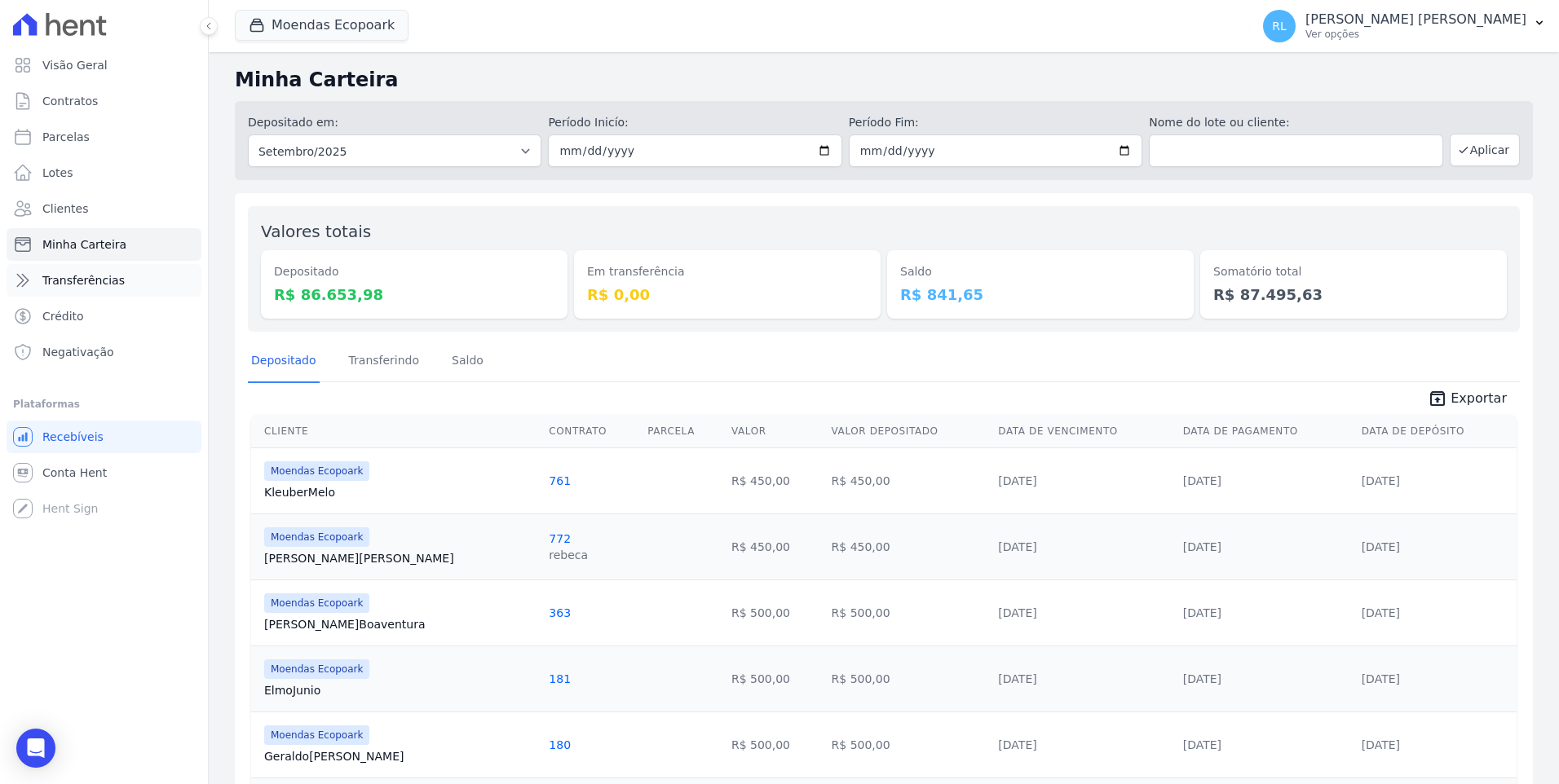
click at [100, 279] on span "Transferências" at bounding box center [83, 280] width 82 height 17
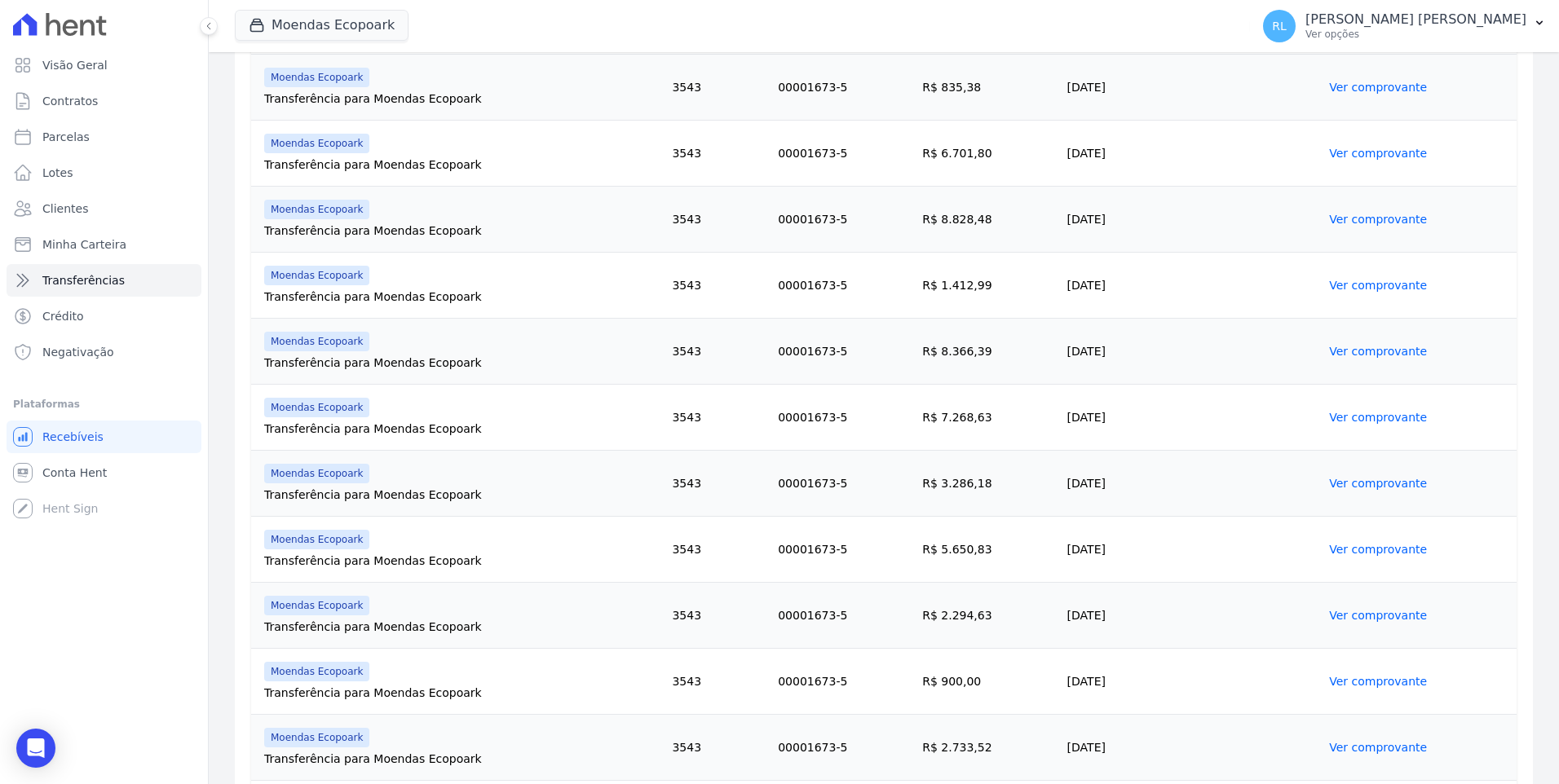
scroll to position [950, 0]
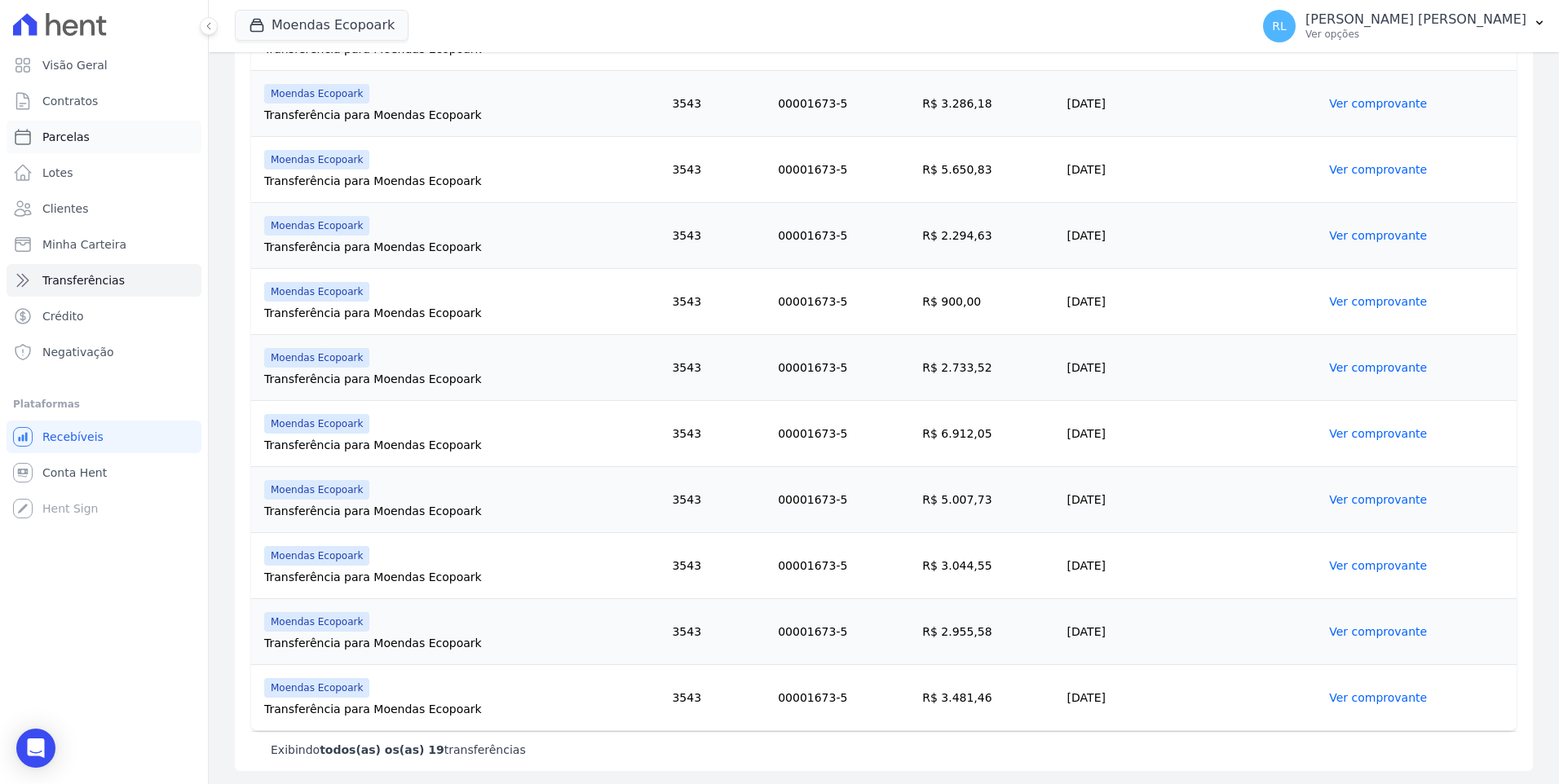
click at [75, 138] on span "Parcelas" at bounding box center [66, 137] width 47 height 17
select select
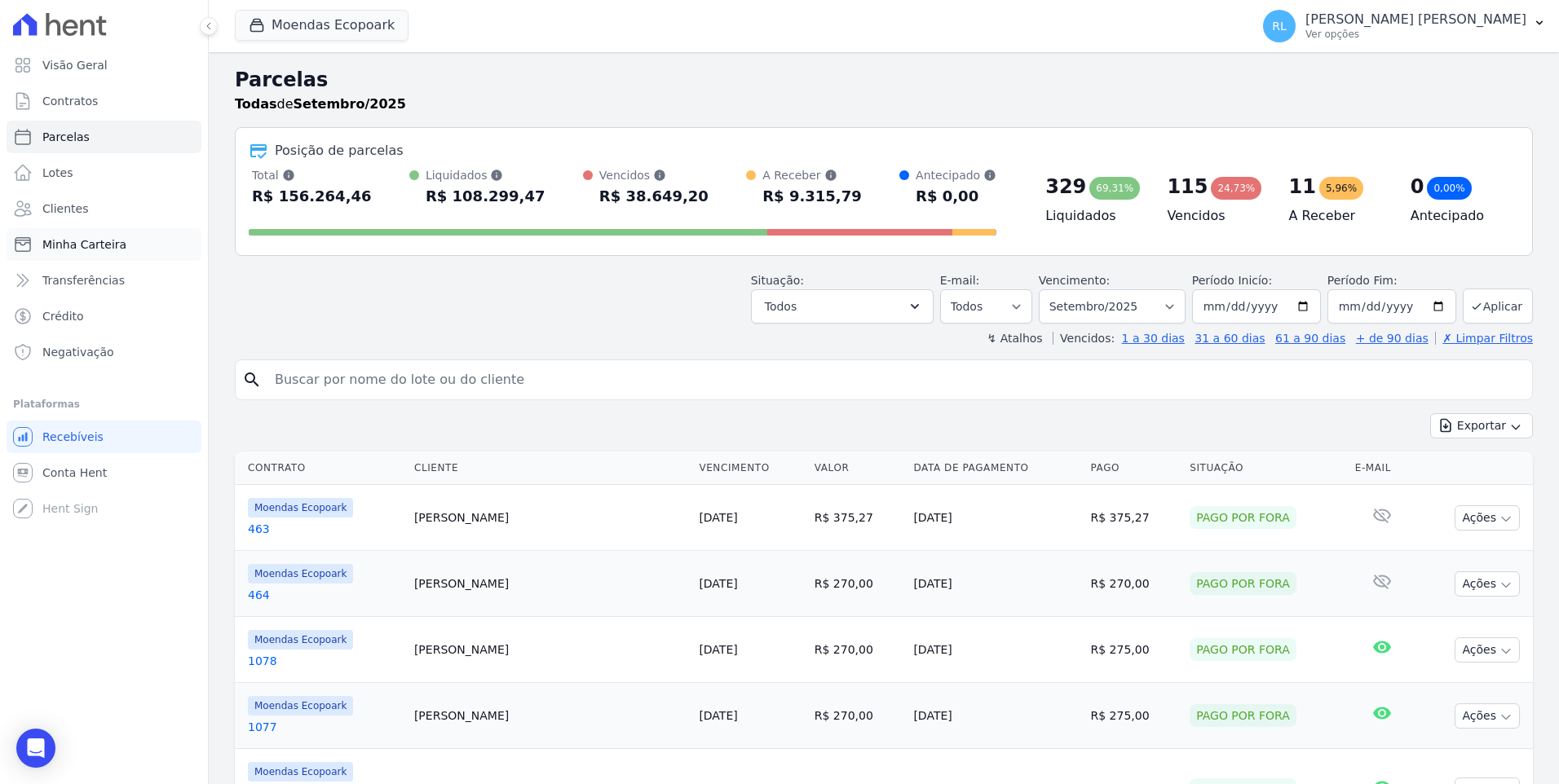
click at [152, 249] on link "Minha Carteira" at bounding box center [103, 244] width 195 height 32
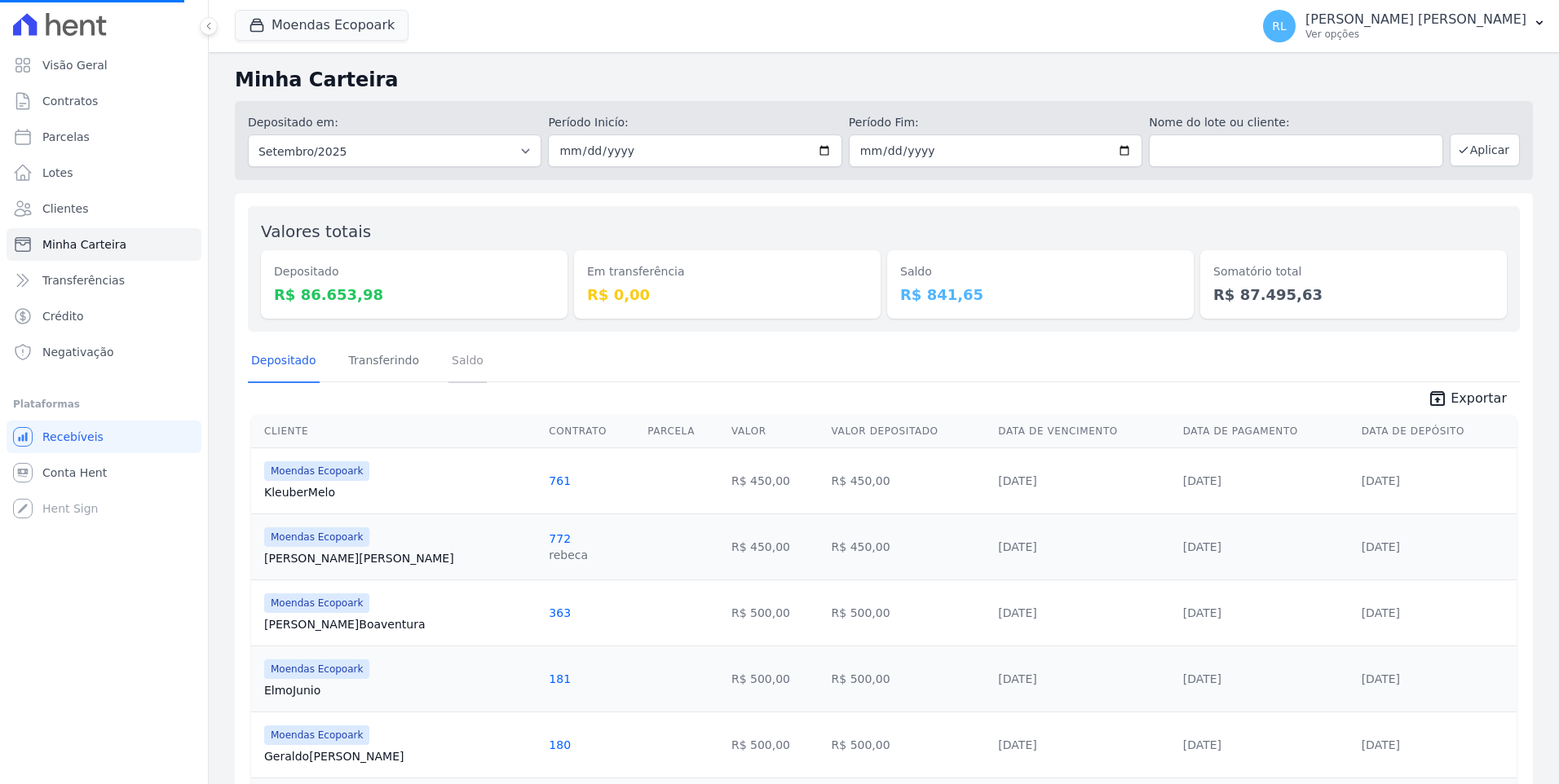
click at [449, 364] on link "Saldo" at bounding box center [468, 362] width 39 height 42
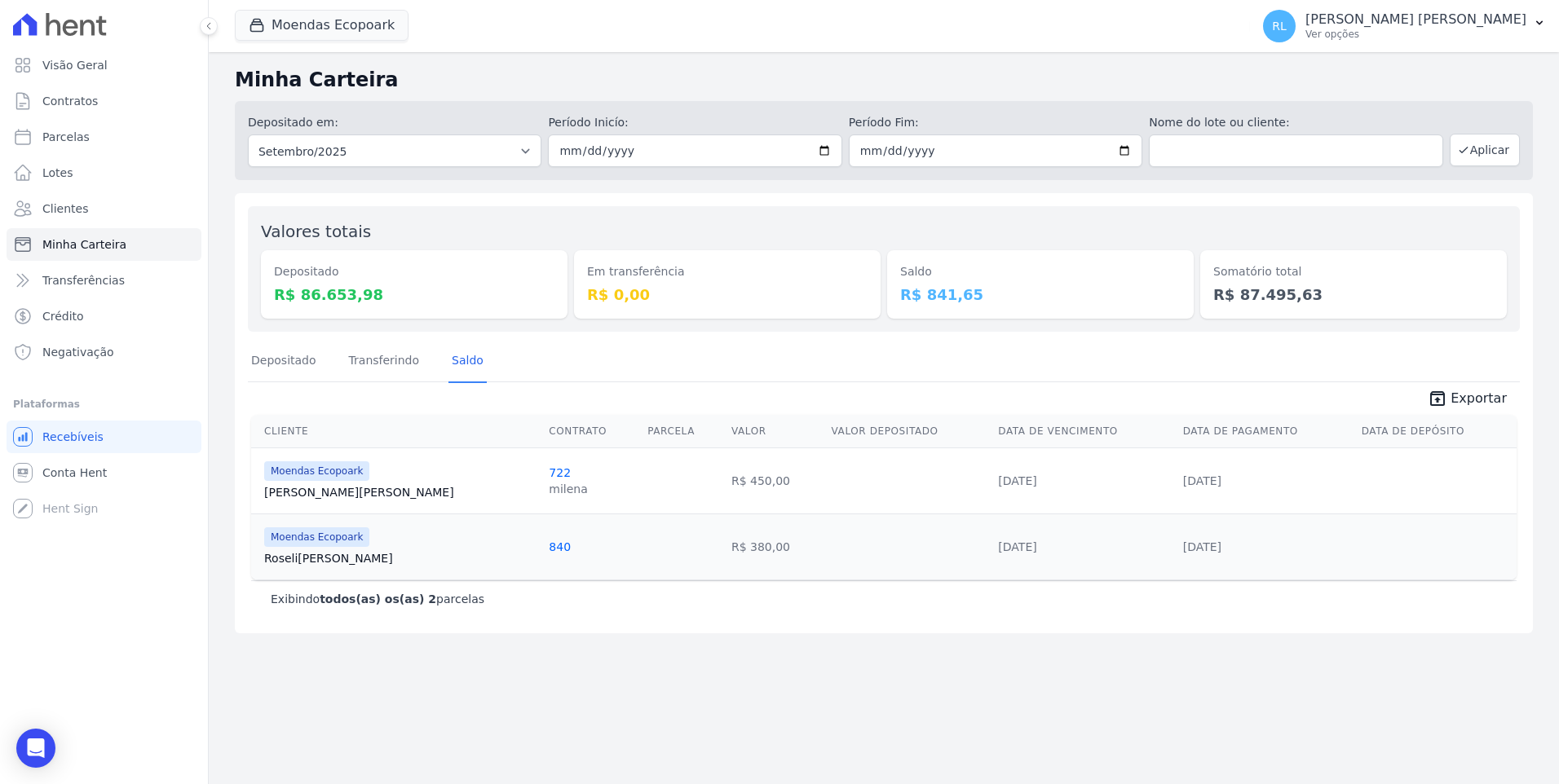
click at [345, 486] on link "[PERSON_NAME][GEOGRAPHIC_DATA]" at bounding box center [400, 492] width 272 height 17
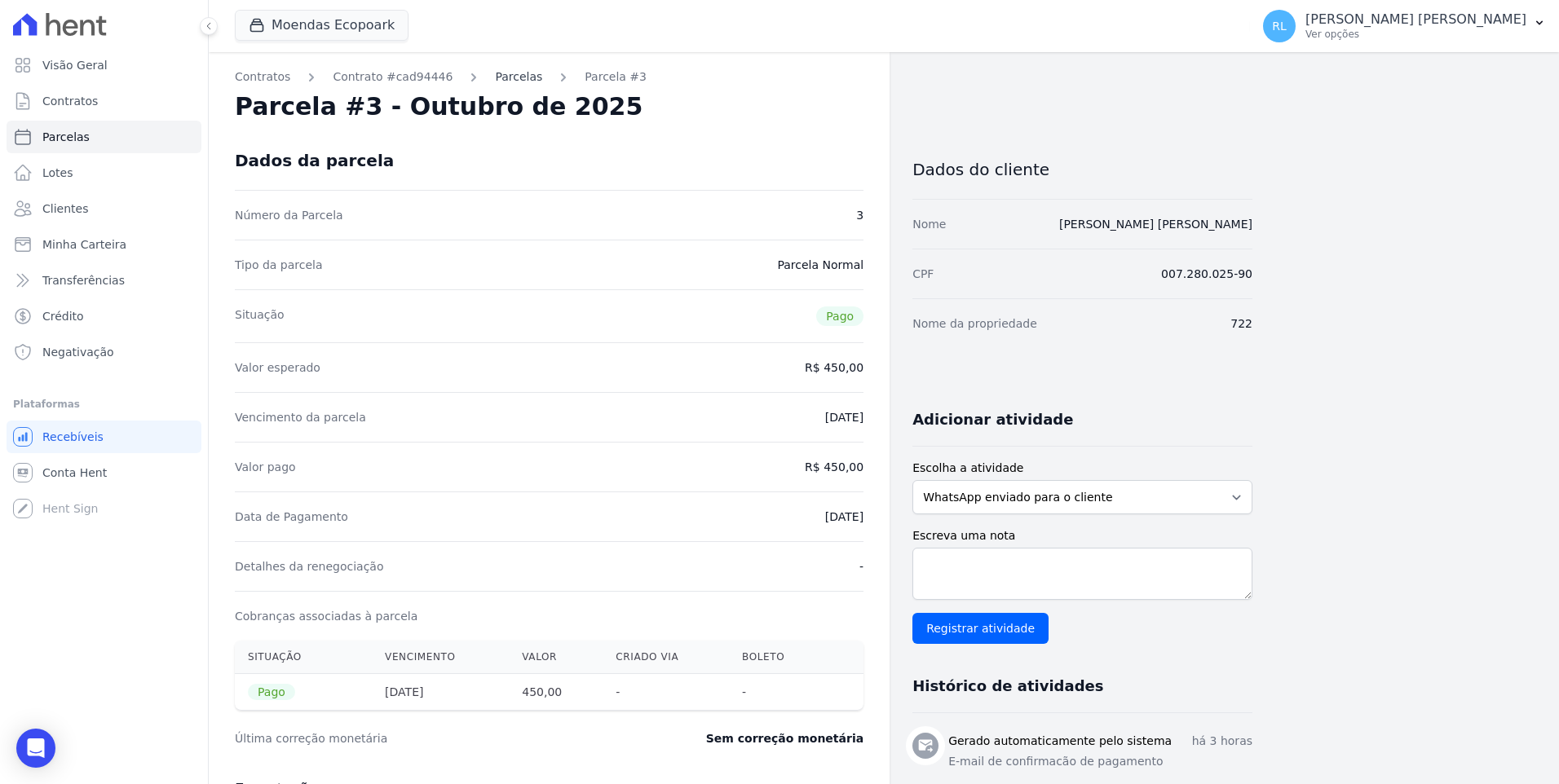
click at [503, 84] on link "Parcelas" at bounding box center [519, 77] width 47 height 18
